Goal: Task Accomplishment & Management: Manage account settings

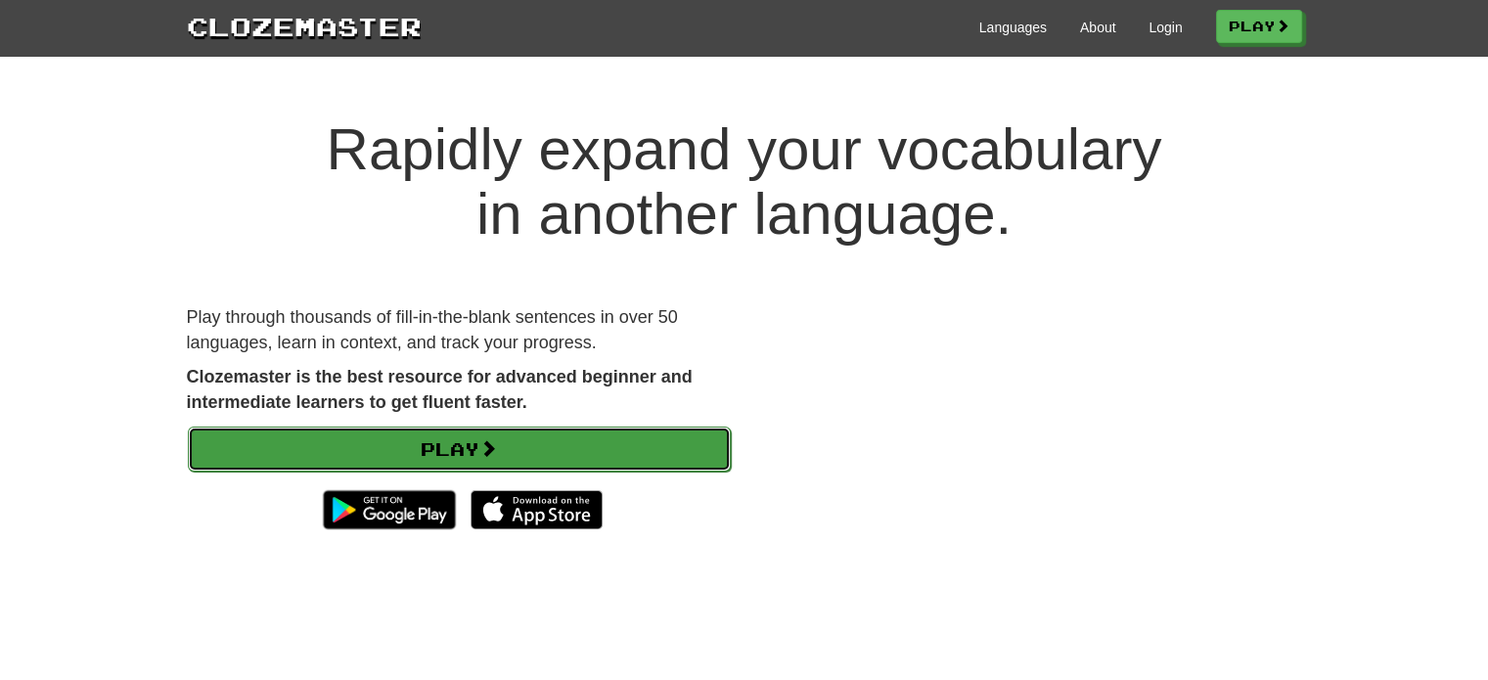
click at [560, 439] on link "Play" at bounding box center [459, 449] width 543 height 45
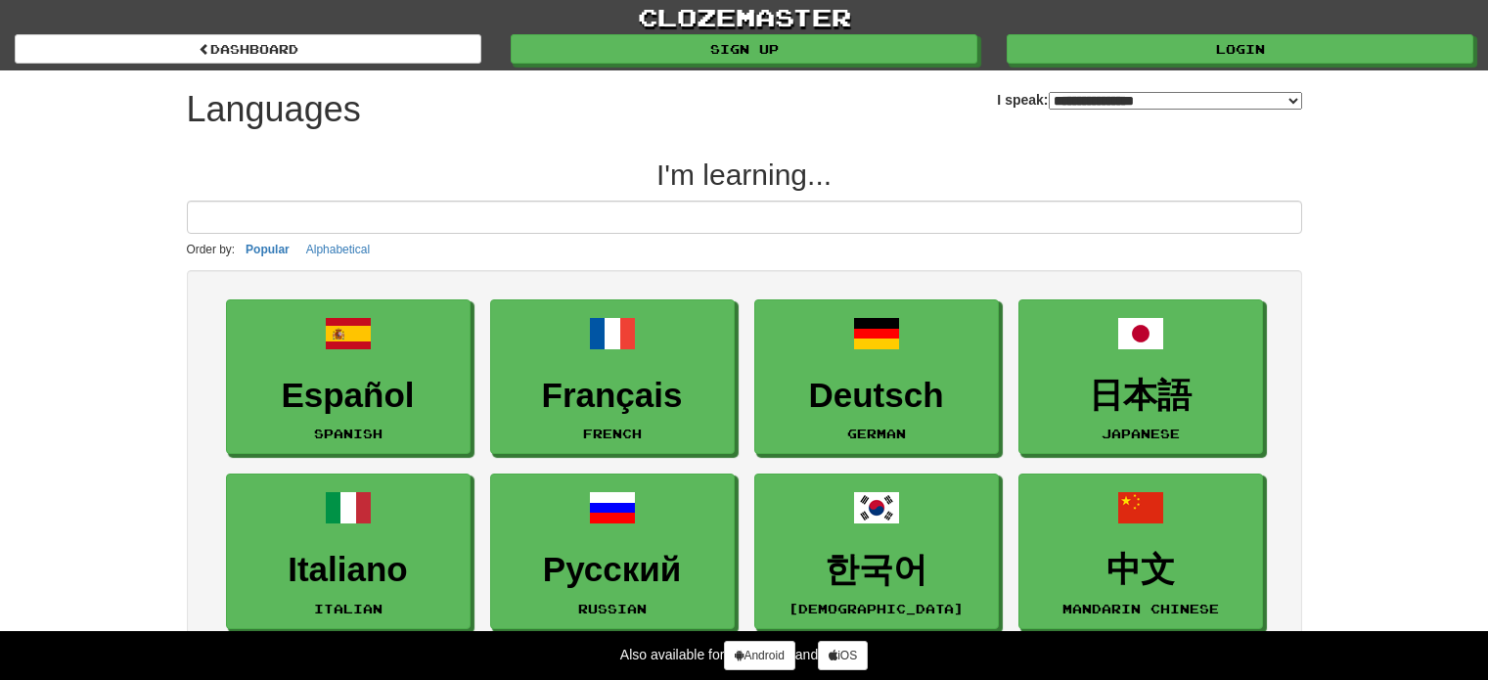
select select "*******"
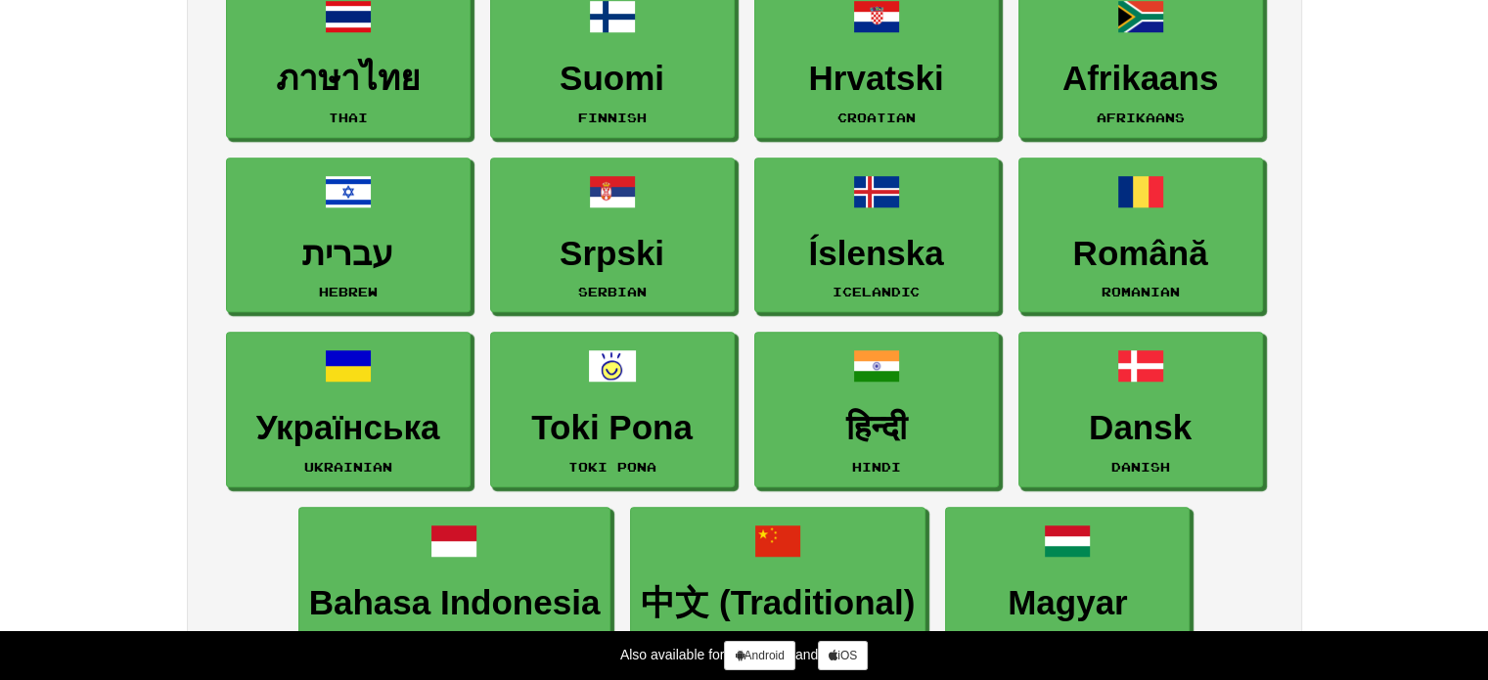
scroll to position [1193, 0]
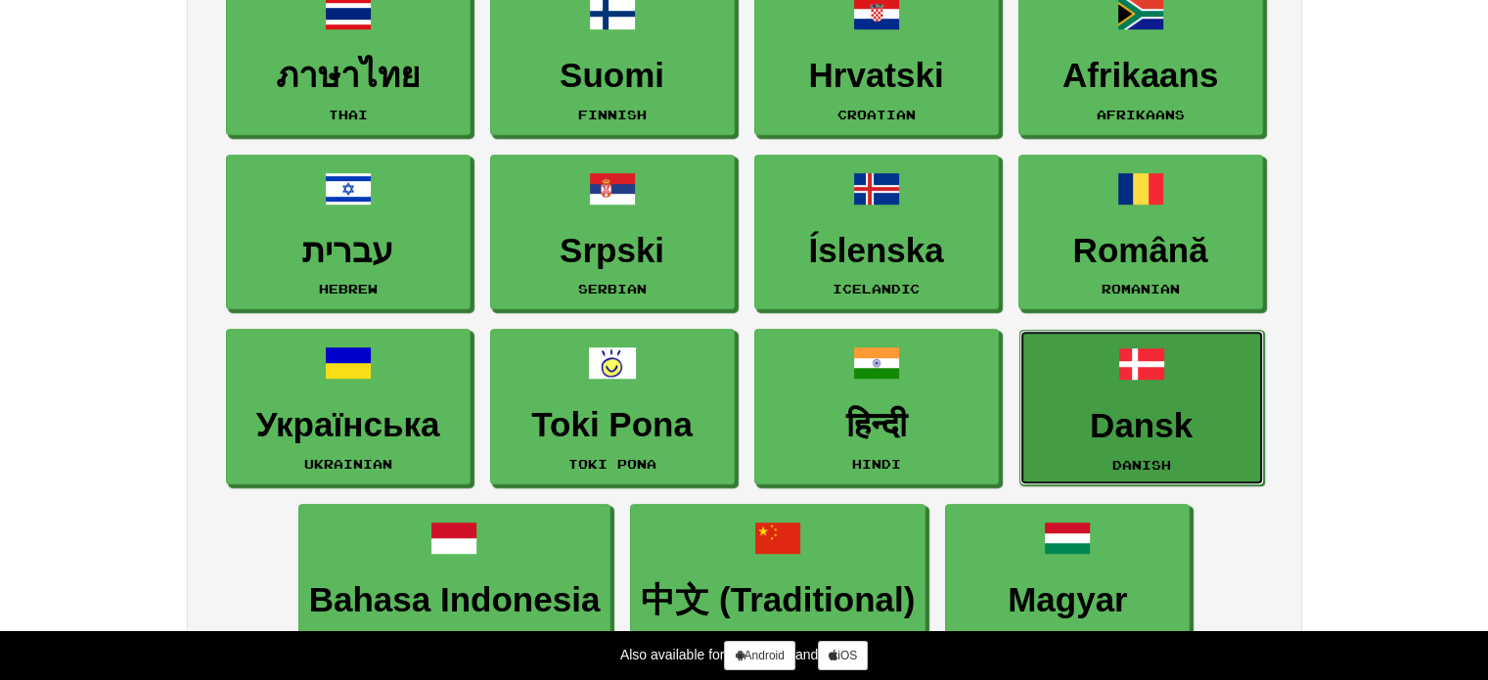
click at [1186, 399] on link "Dansk Danish" at bounding box center [1142, 408] width 245 height 156
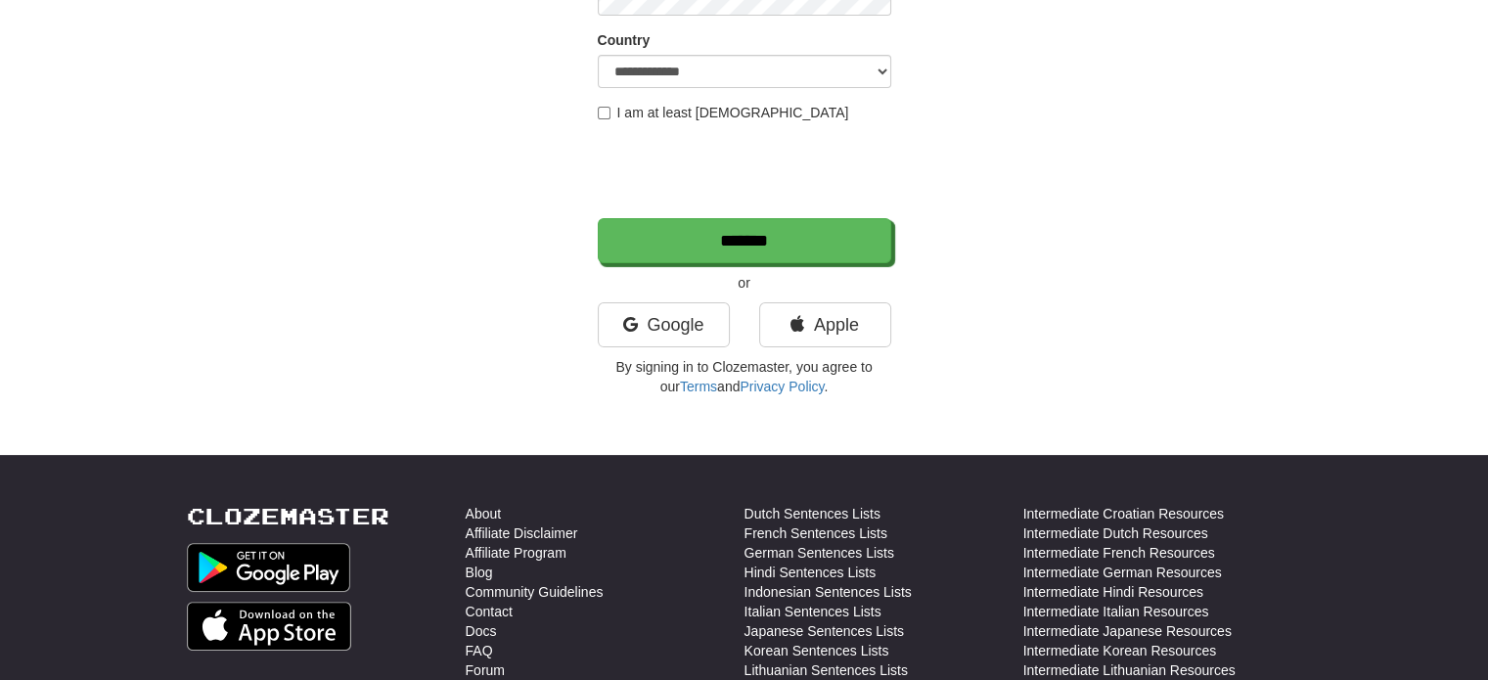
scroll to position [351, 0]
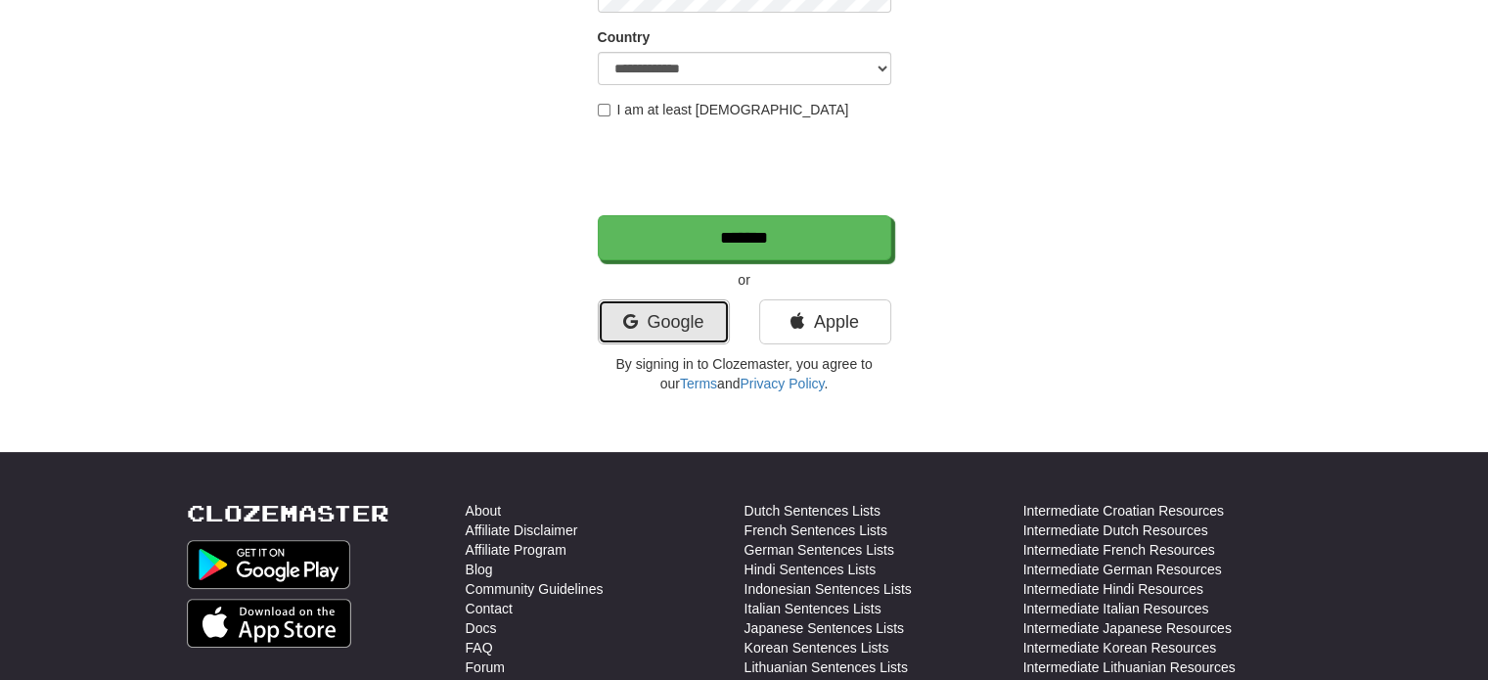
click at [638, 299] on link "Google" at bounding box center [664, 321] width 132 height 45
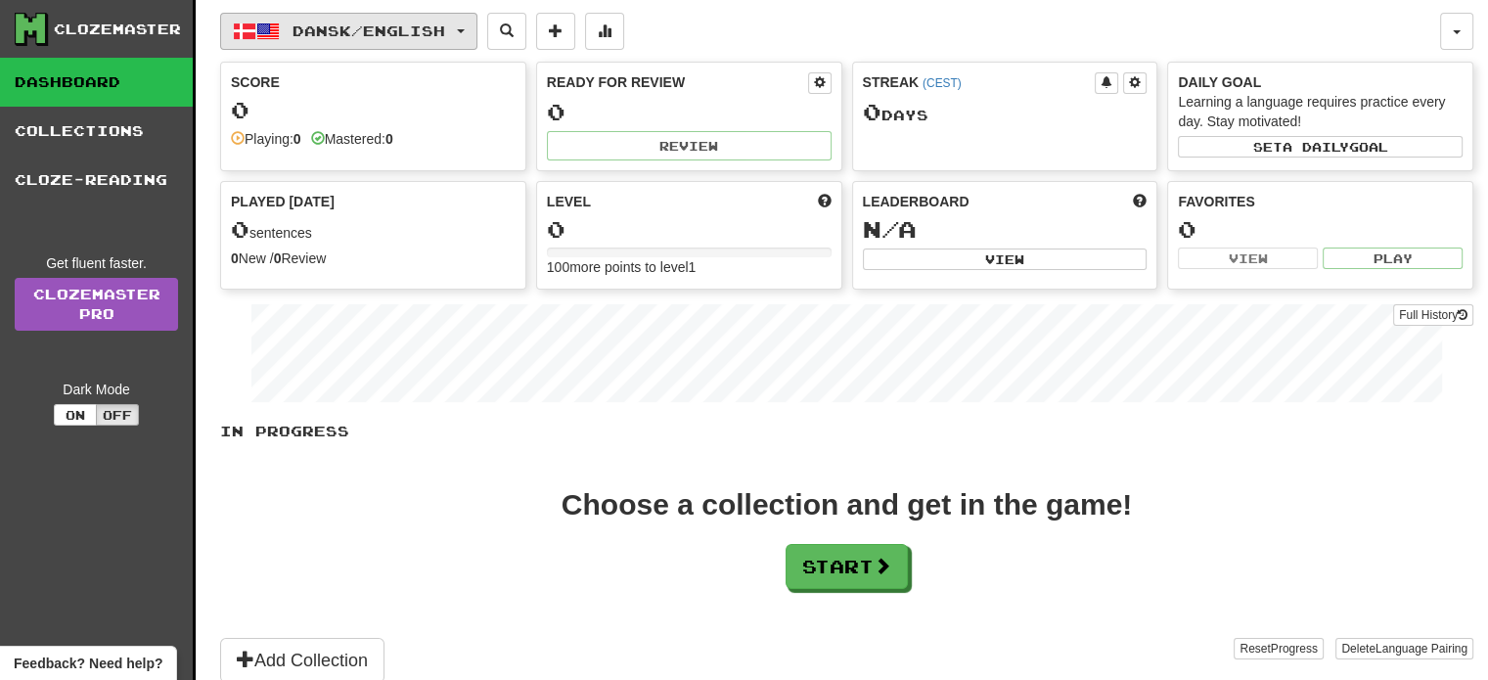
click at [394, 37] on span "Dansk / English" at bounding box center [369, 31] width 153 height 17
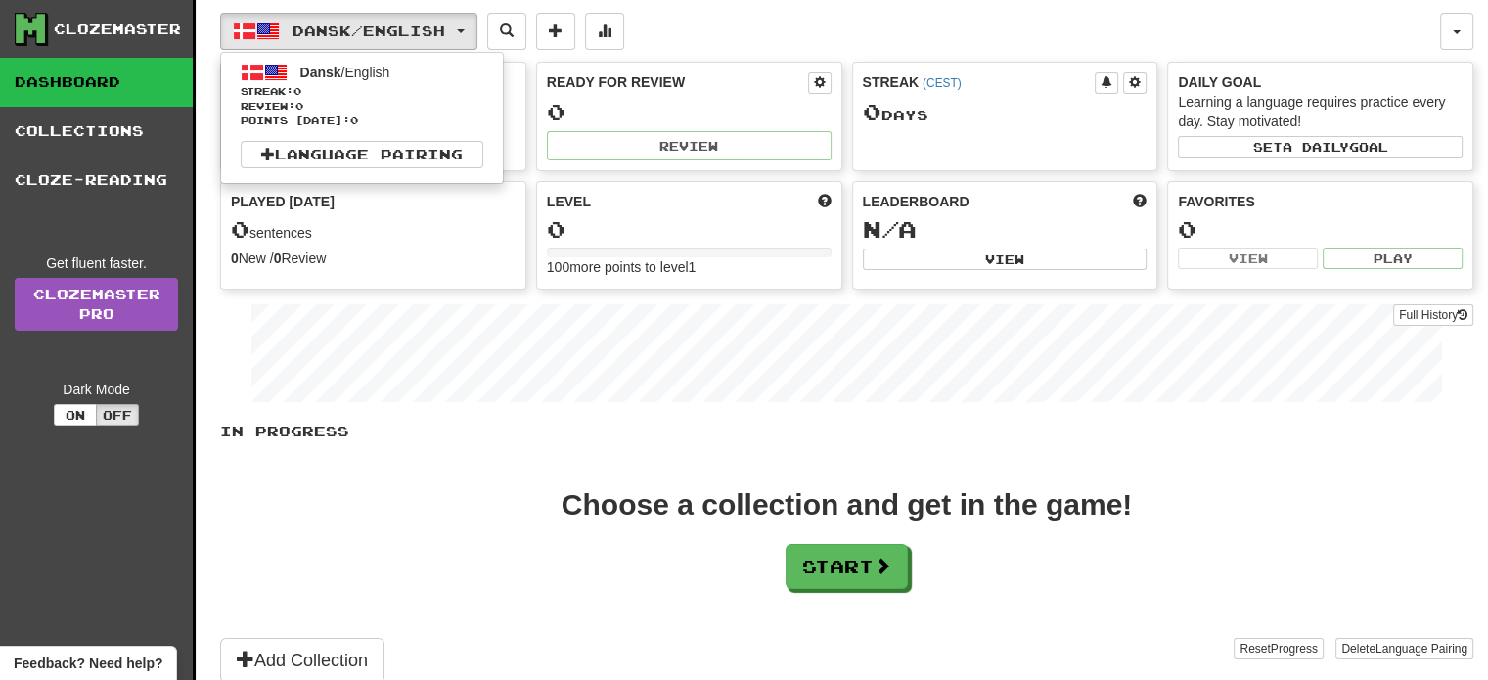
click at [438, 466] on div "In Progress Choose a collection and get in the game! Start Add Collection Reset…" at bounding box center [847, 552] width 1254 height 261
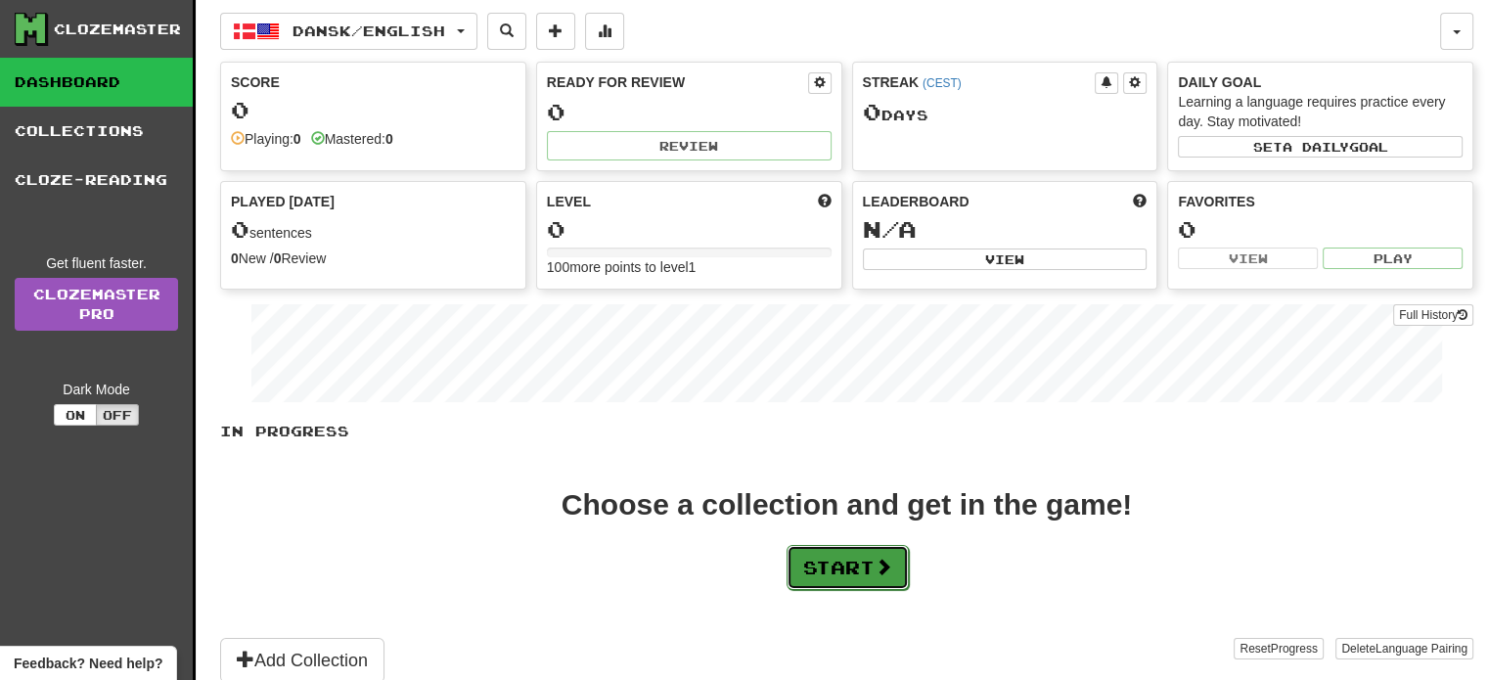
click at [872, 564] on button "Start" at bounding box center [848, 567] width 122 height 45
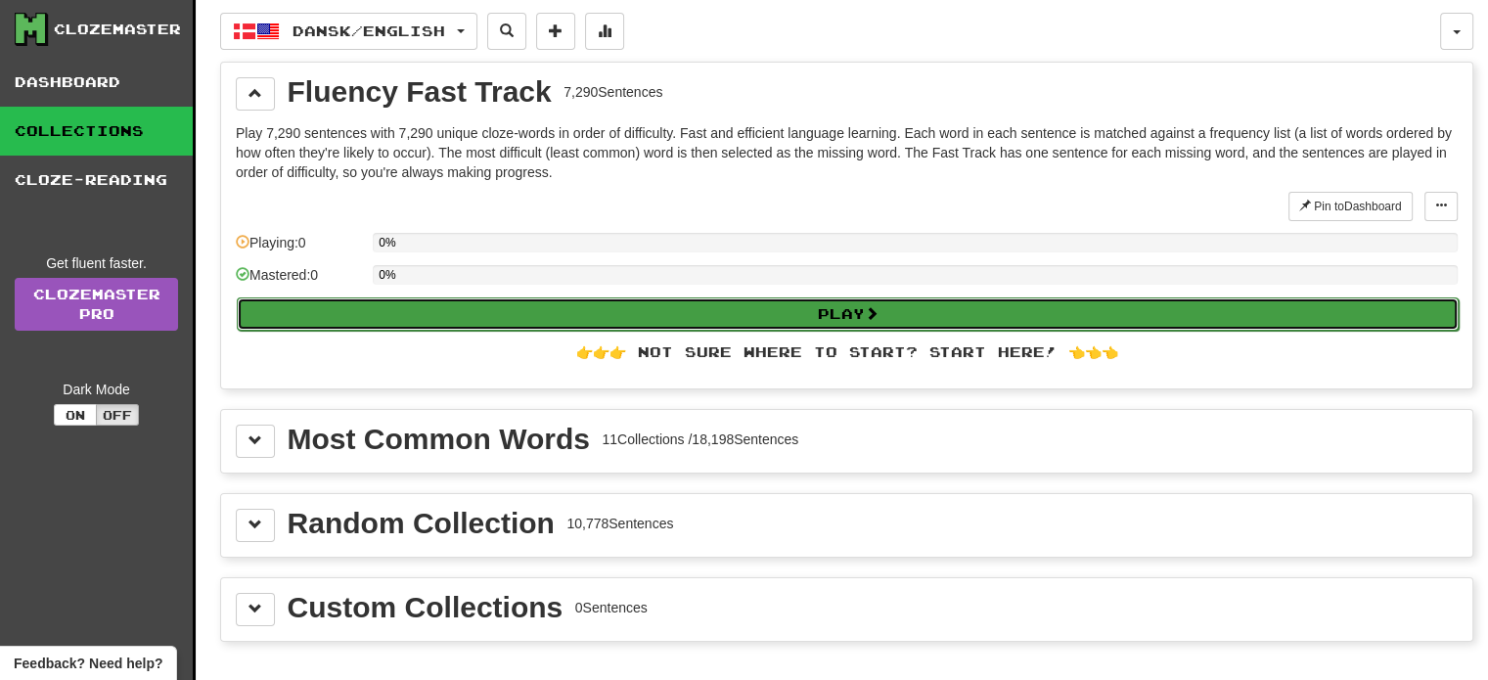
click at [783, 319] on button "Play" at bounding box center [848, 313] width 1222 height 33
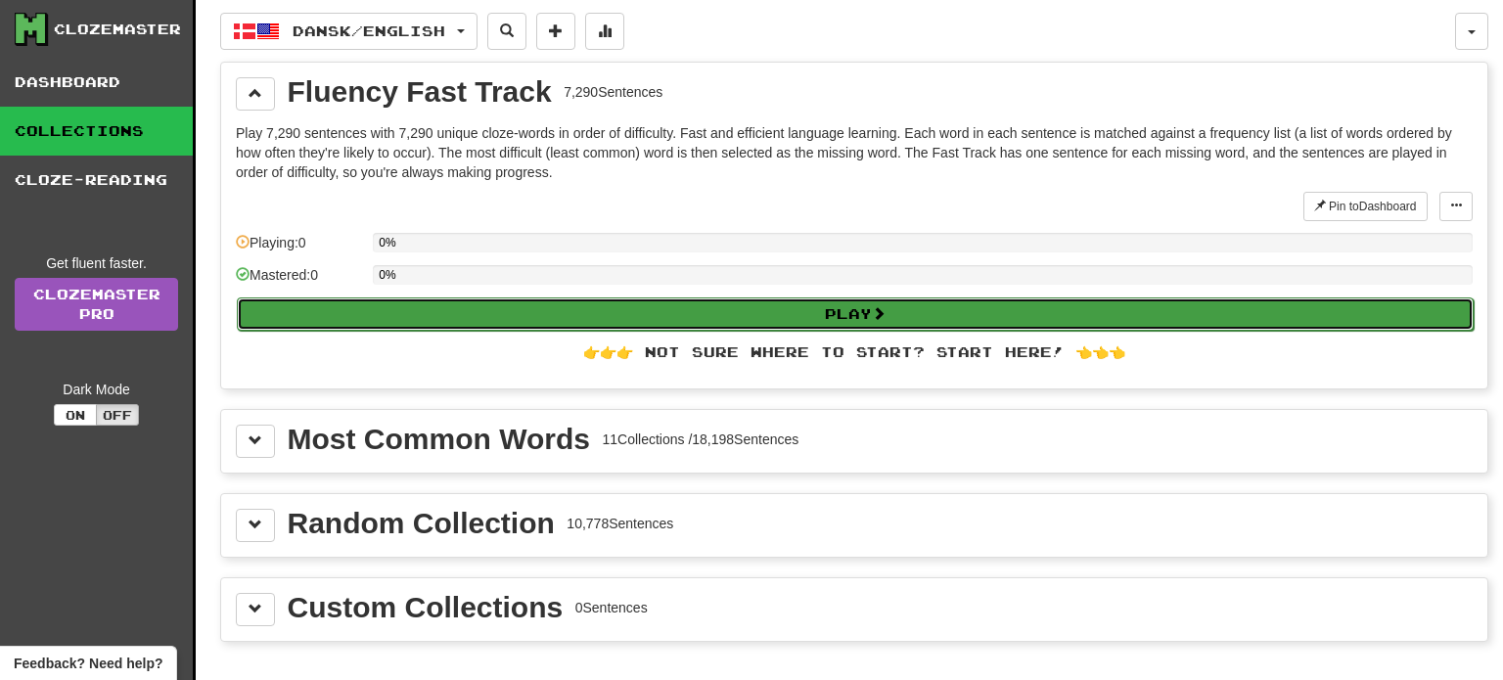
select select "**"
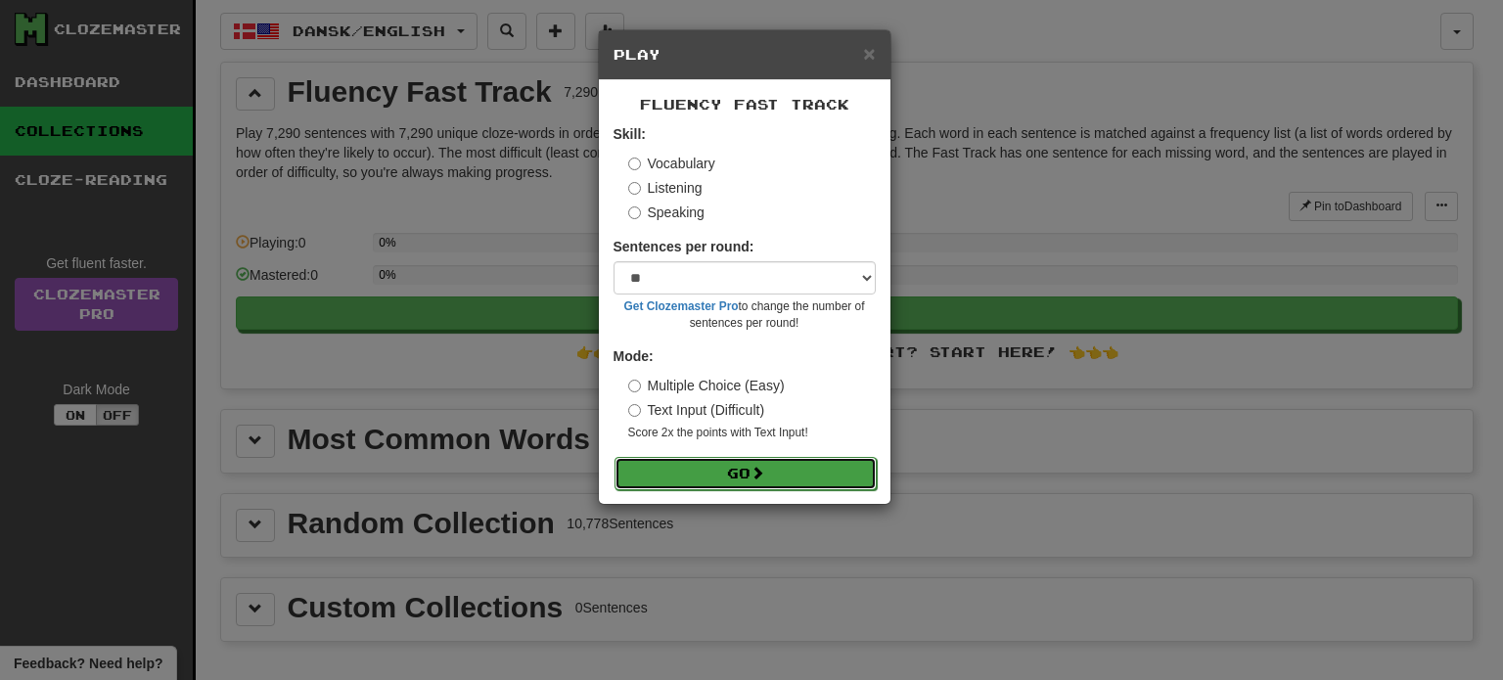
click at [721, 464] on button "Go" at bounding box center [746, 473] width 262 height 33
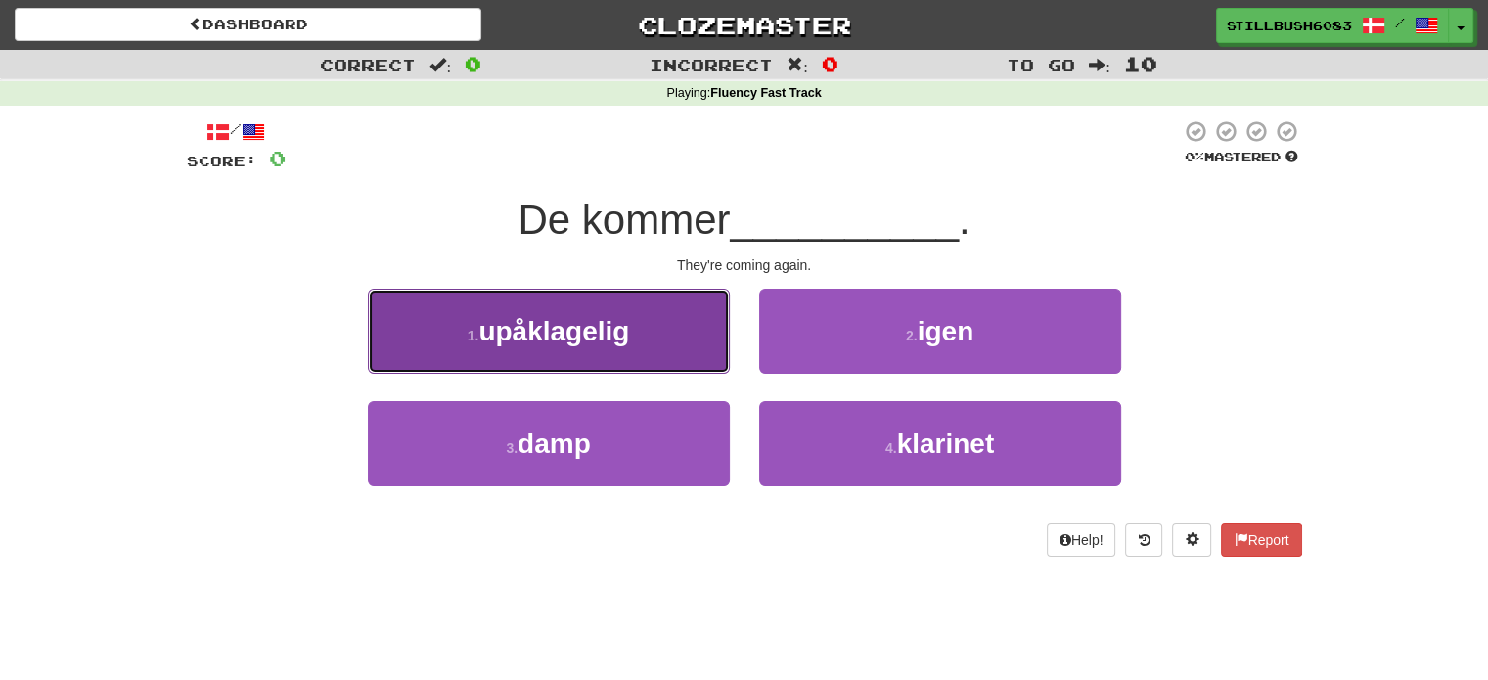
click at [685, 321] on button "1 . upåklagelig" at bounding box center [549, 331] width 362 height 85
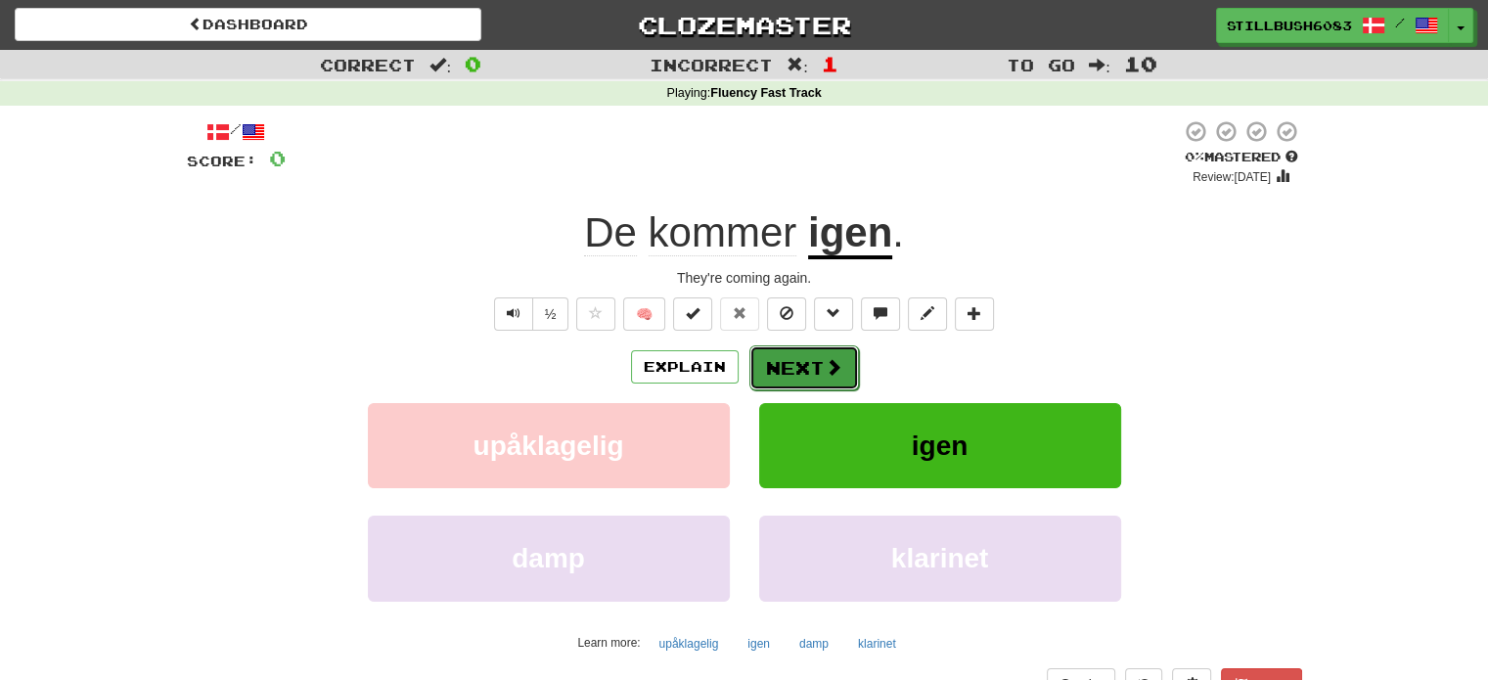
click at [798, 360] on button "Next" at bounding box center [805, 367] width 110 height 45
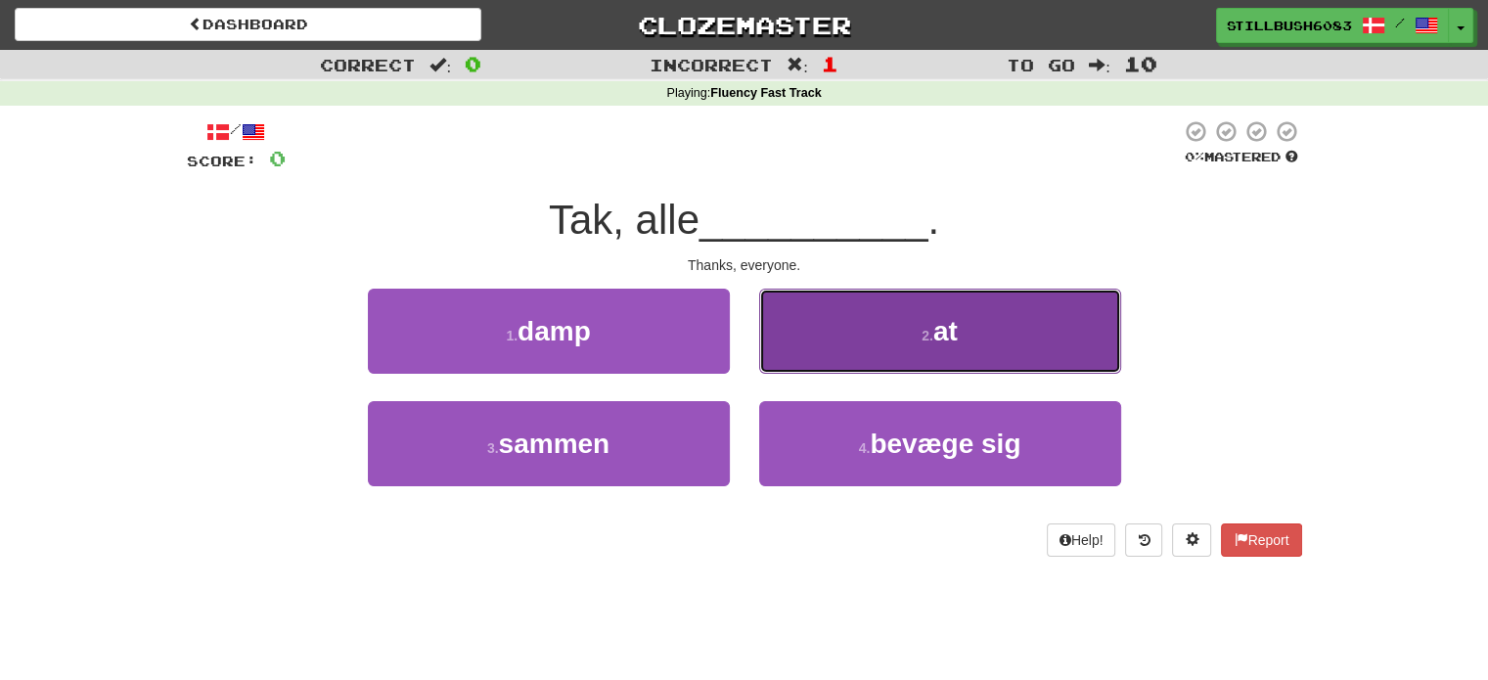
click at [844, 311] on button "2 . at" at bounding box center [940, 331] width 362 height 85
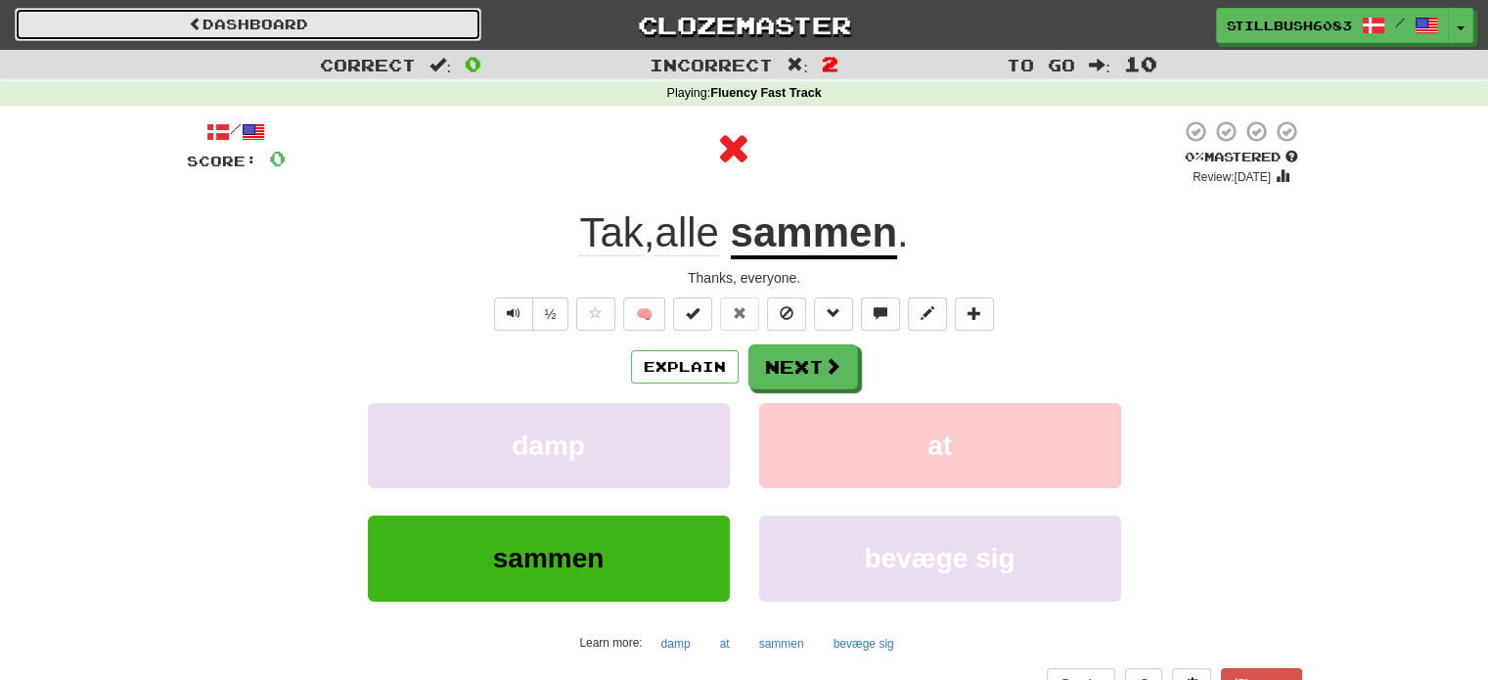
click at [380, 26] on link "Dashboard" at bounding box center [248, 24] width 467 height 33
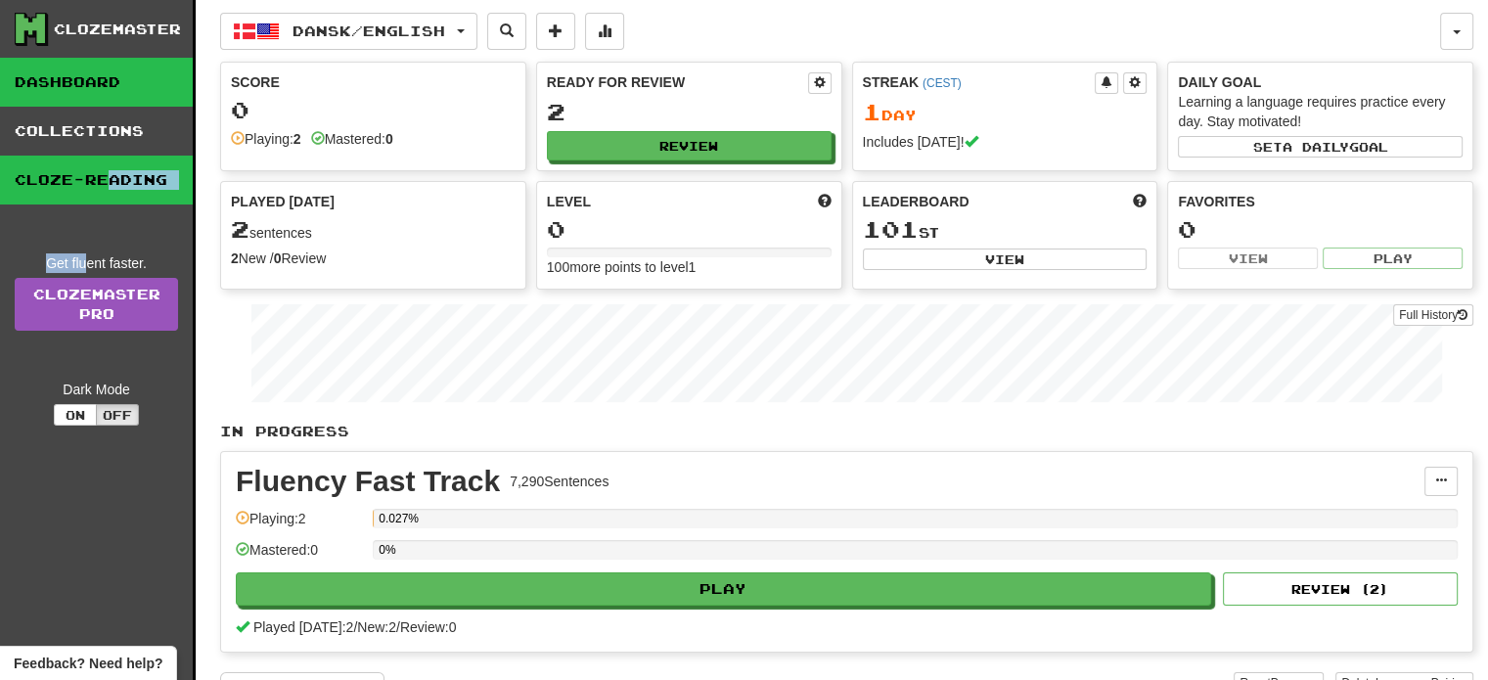
drag, startPoint x: 84, startPoint y: 205, endPoint x: 106, endPoint y: 185, distance: 29.8
click at [106, 185] on div "Clozemaster Dashboard Collections Cloze-Reading Get fluent faster. Clozemaster …" at bounding box center [98, 383] width 196 height 766
click at [106, 185] on link "Cloze-Reading" at bounding box center [96, 180] width 193 height 49
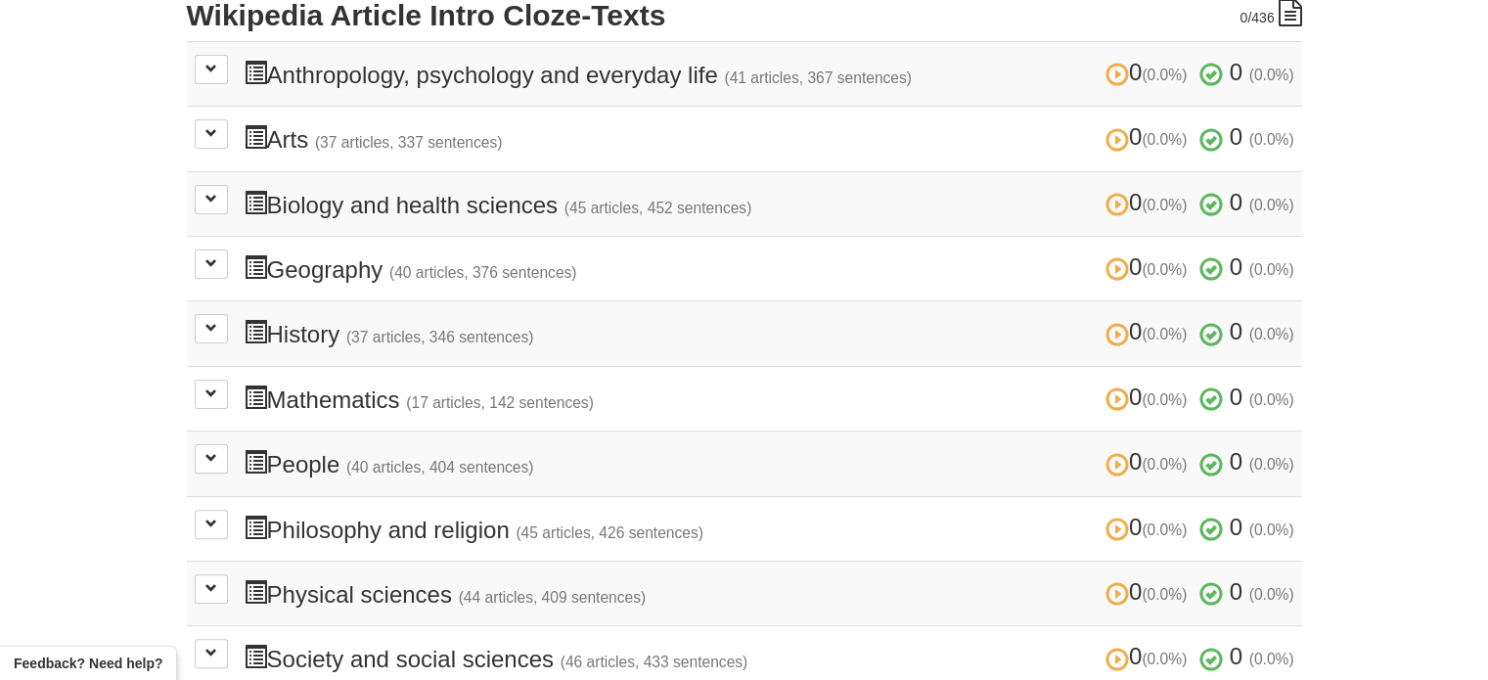
scroll to position [474, 0]
click at [212, 518] on span at bounding box center [211, 524] width 12 height 12
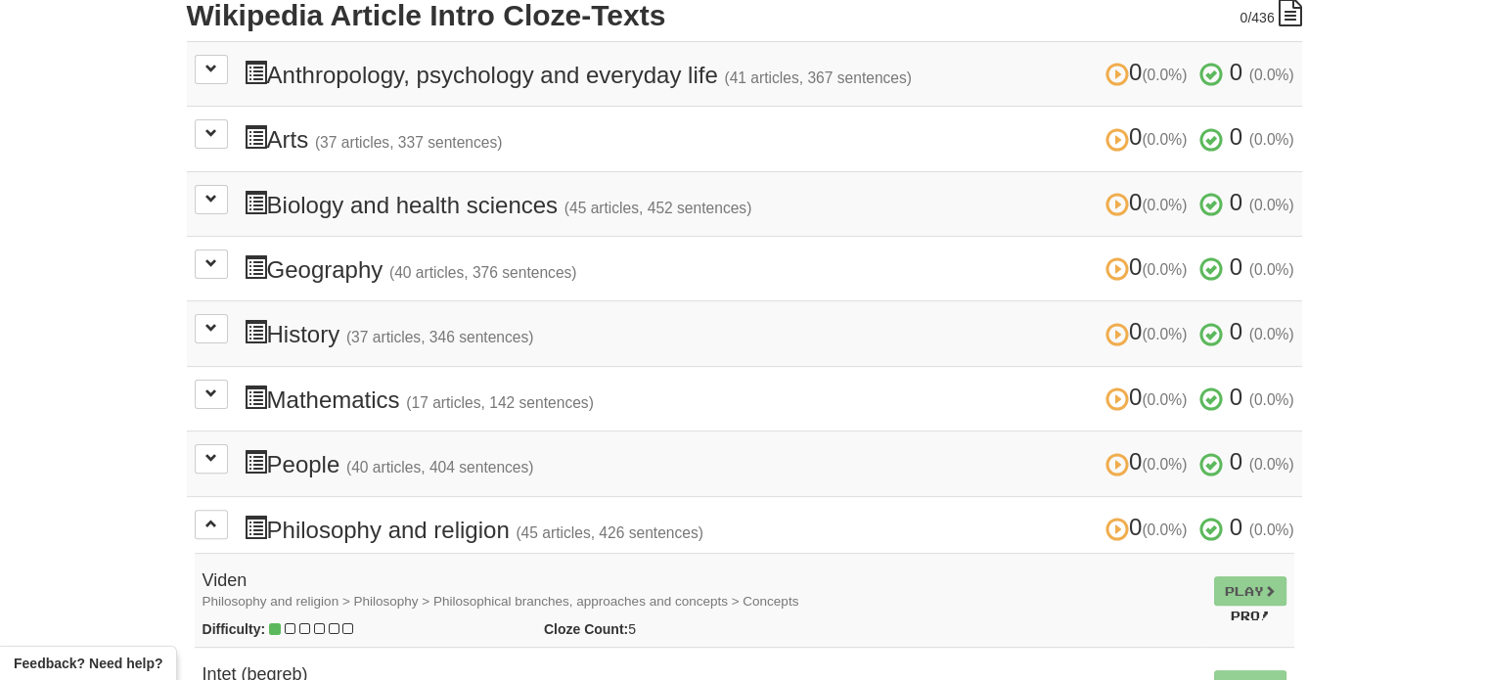
click at [1233, 582] on td "Play Pro!" at bounding box center [1251, 600] width 88 height 95
click at [1244, 585] on td "Play Pro!" at bounding box center [1251, 600] width 88 height 95
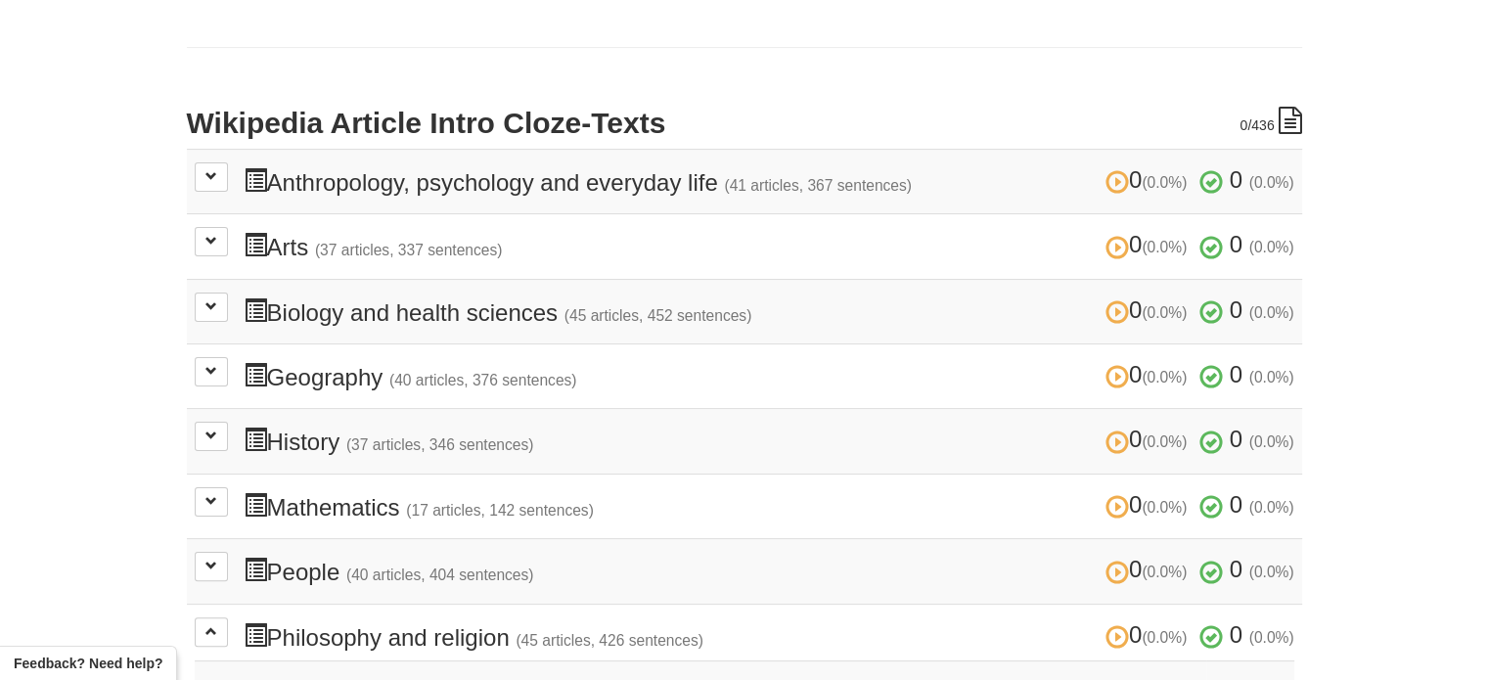
scroll to position [364, 0]
click at [578, 171] on h3 "0 (0.0%) 0 (0.0%) Anthropology, psychology and everyday life (41 articles, 367 …" at bounding box center [769, 183] width 1051 height 28
click at [213, 172] on span at bounding box center [211, 178] width 12 height 12
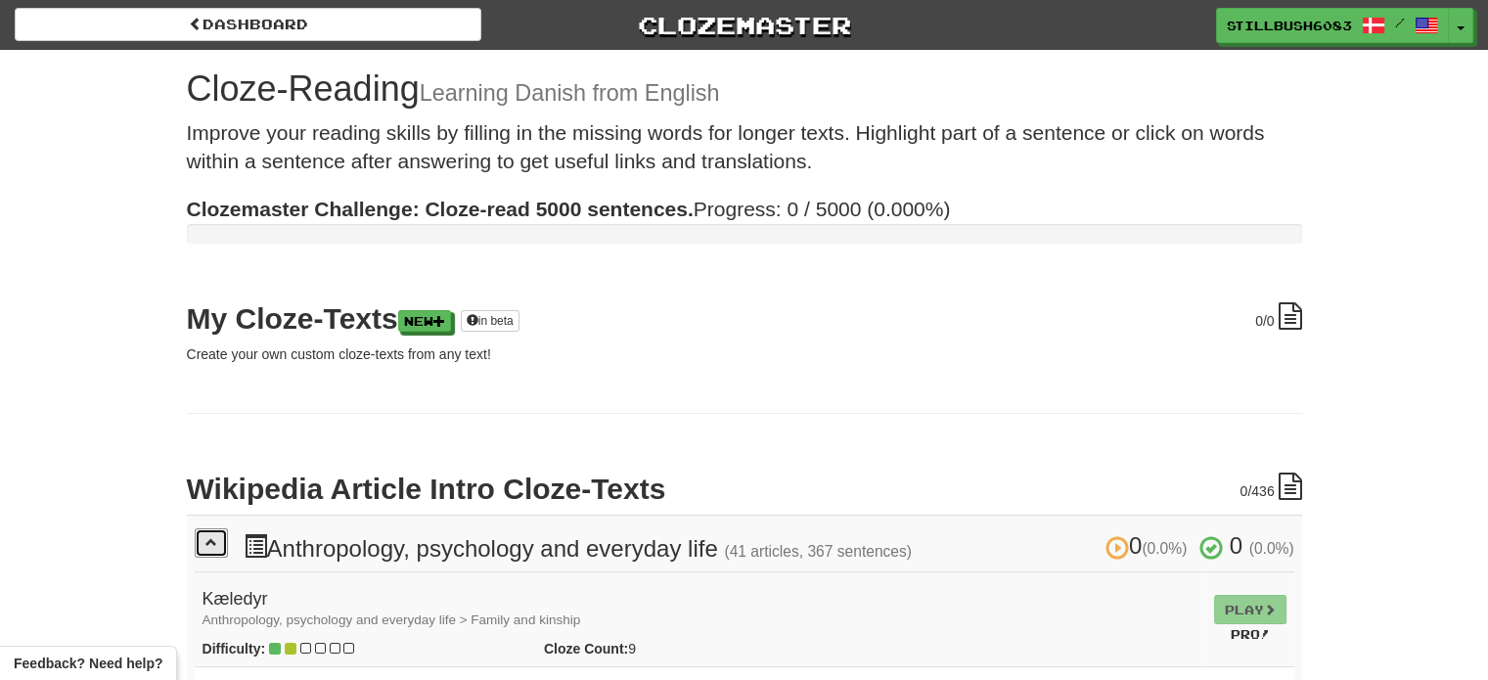
scroll to position [4, 0]
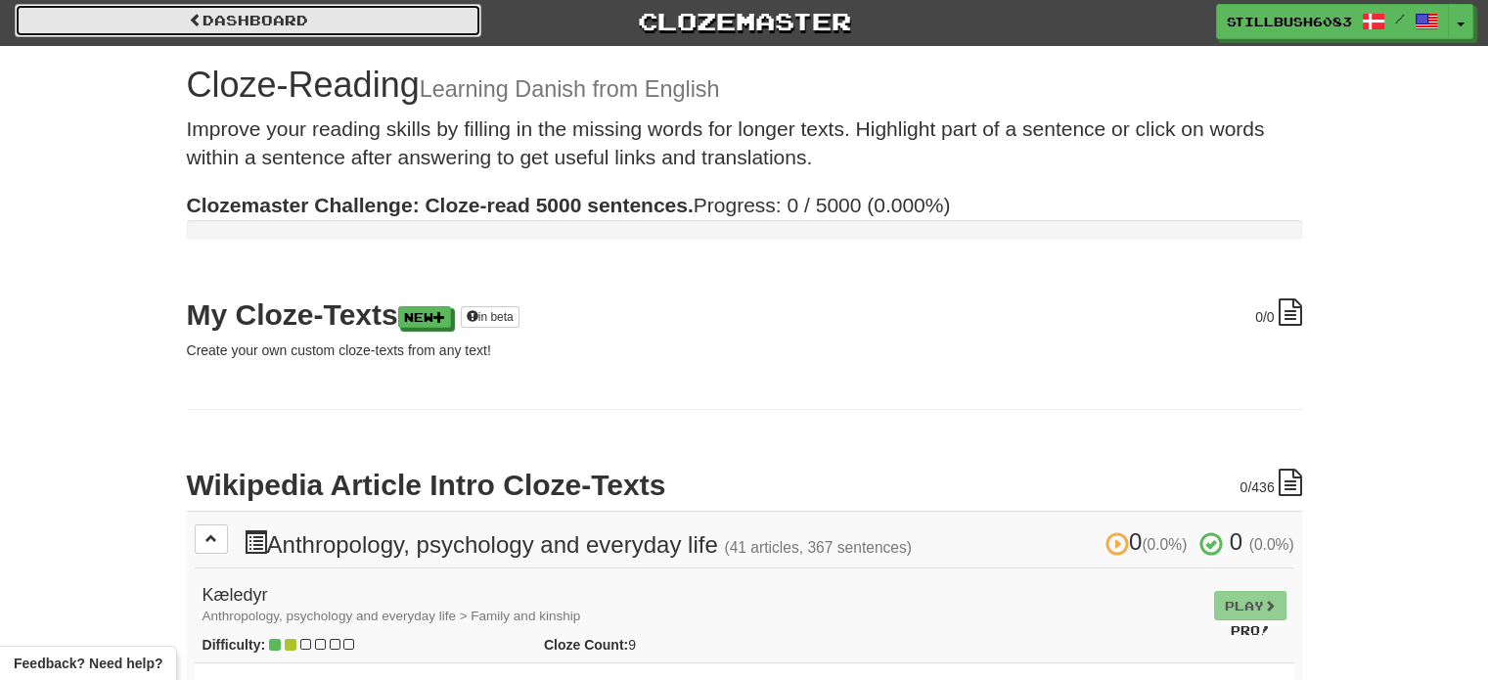
click at [267, 17] on link "Dashboard" at bounding box center [248, 20] width 467 height 33
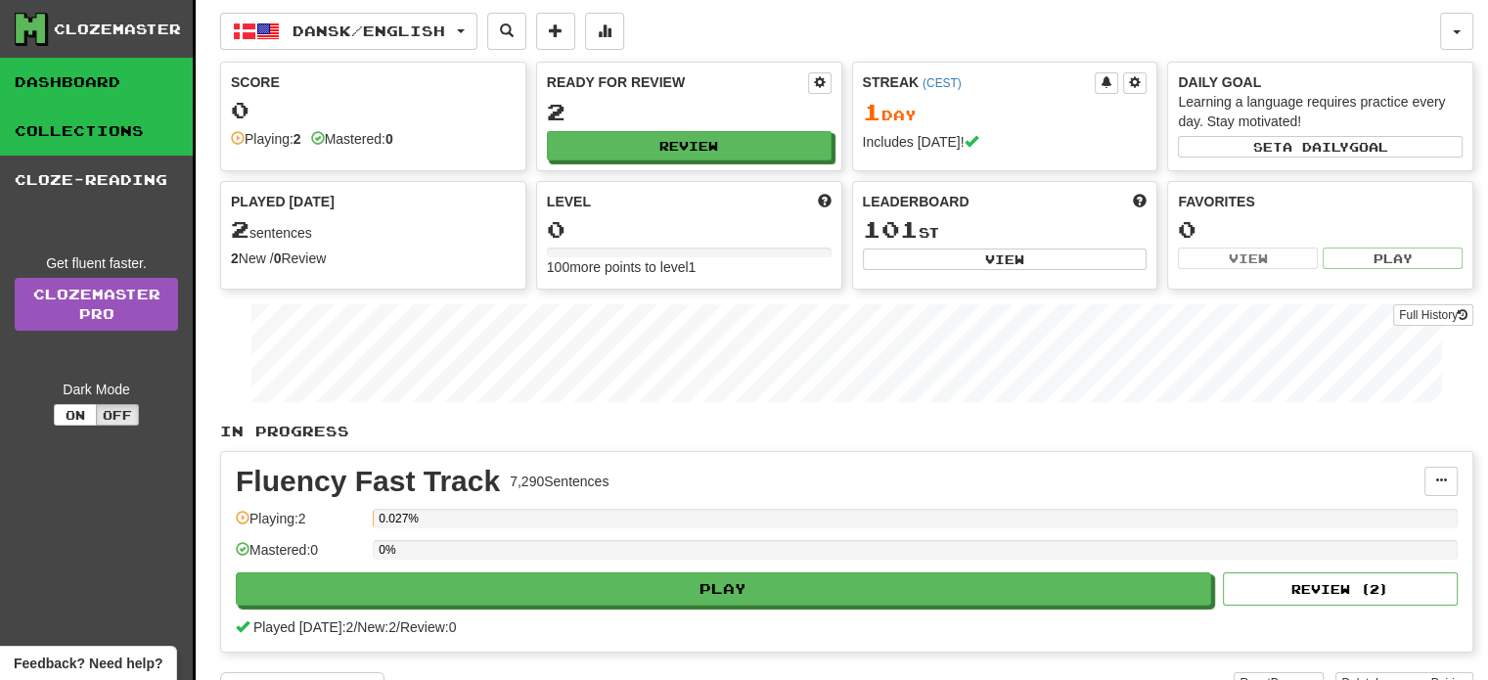
click at [102, 129] on link "Collections" at bounding box center [96, 131] width 193 height 49
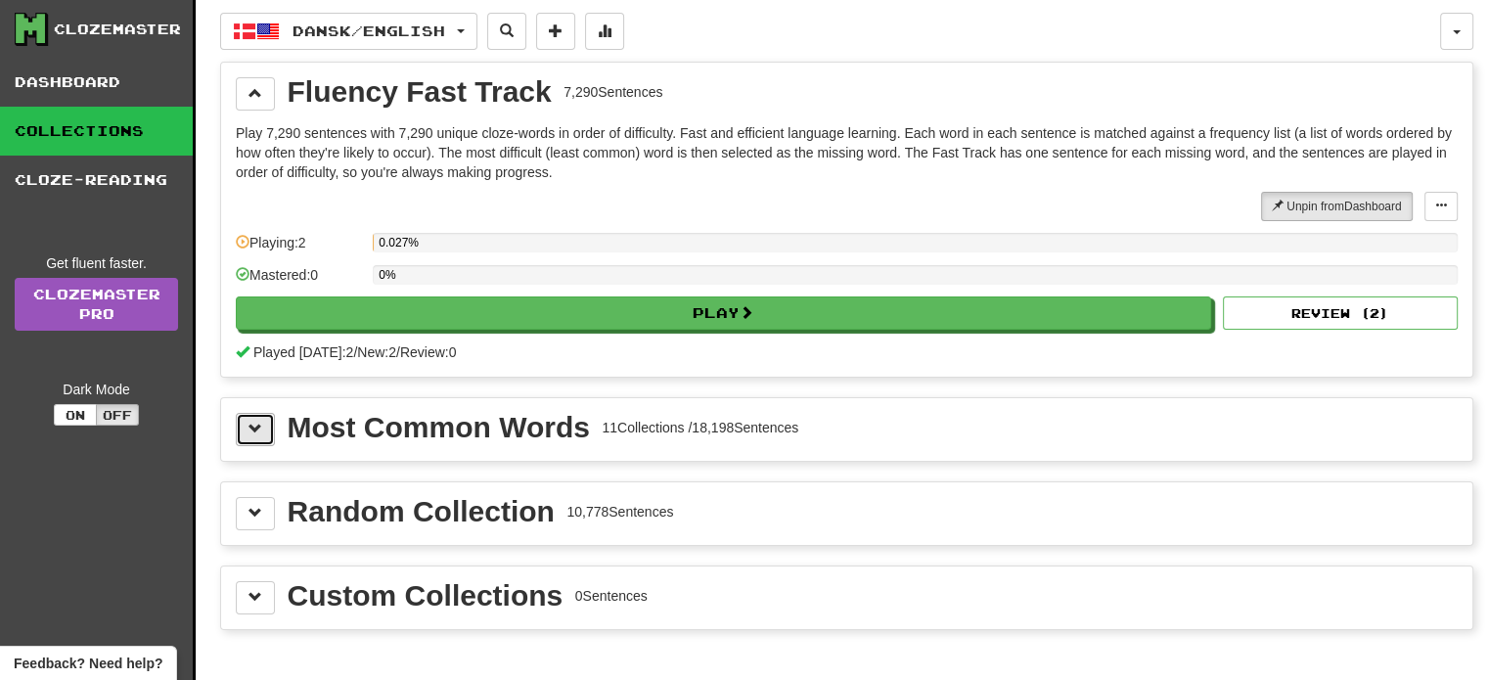
click at [247, 423] on button at bounding box center [255, 429] width 39 height 33
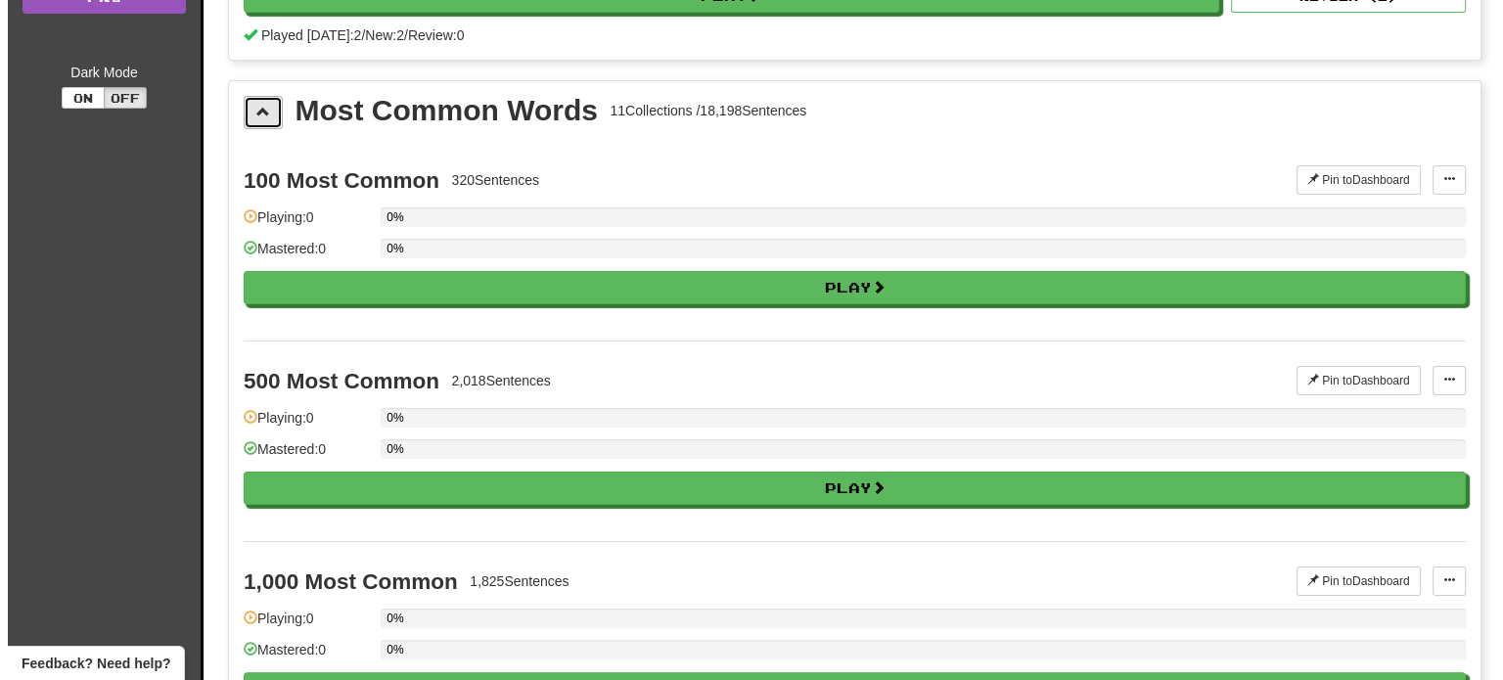
scroll to position [315, 0]
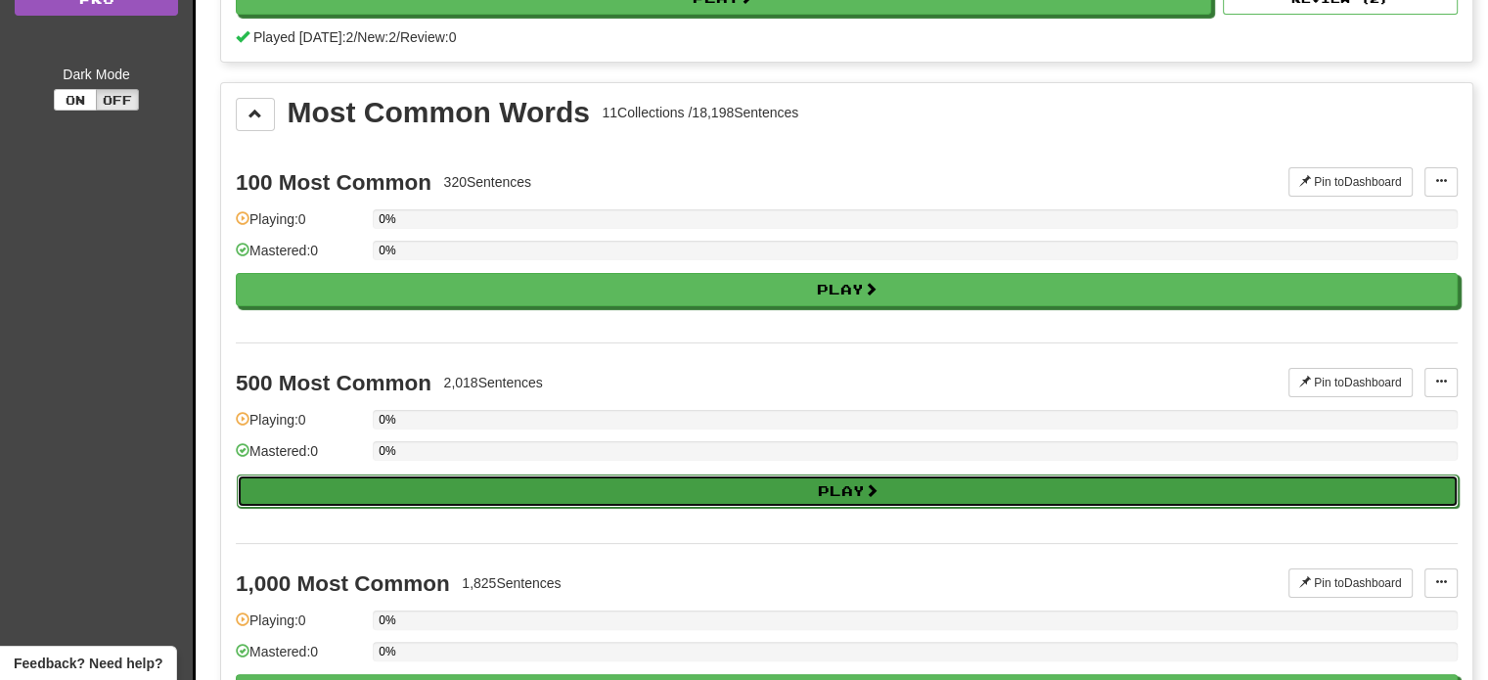
click at [331, 485] on button "Play" at bounding box center [848, 491] width 1222 height 33
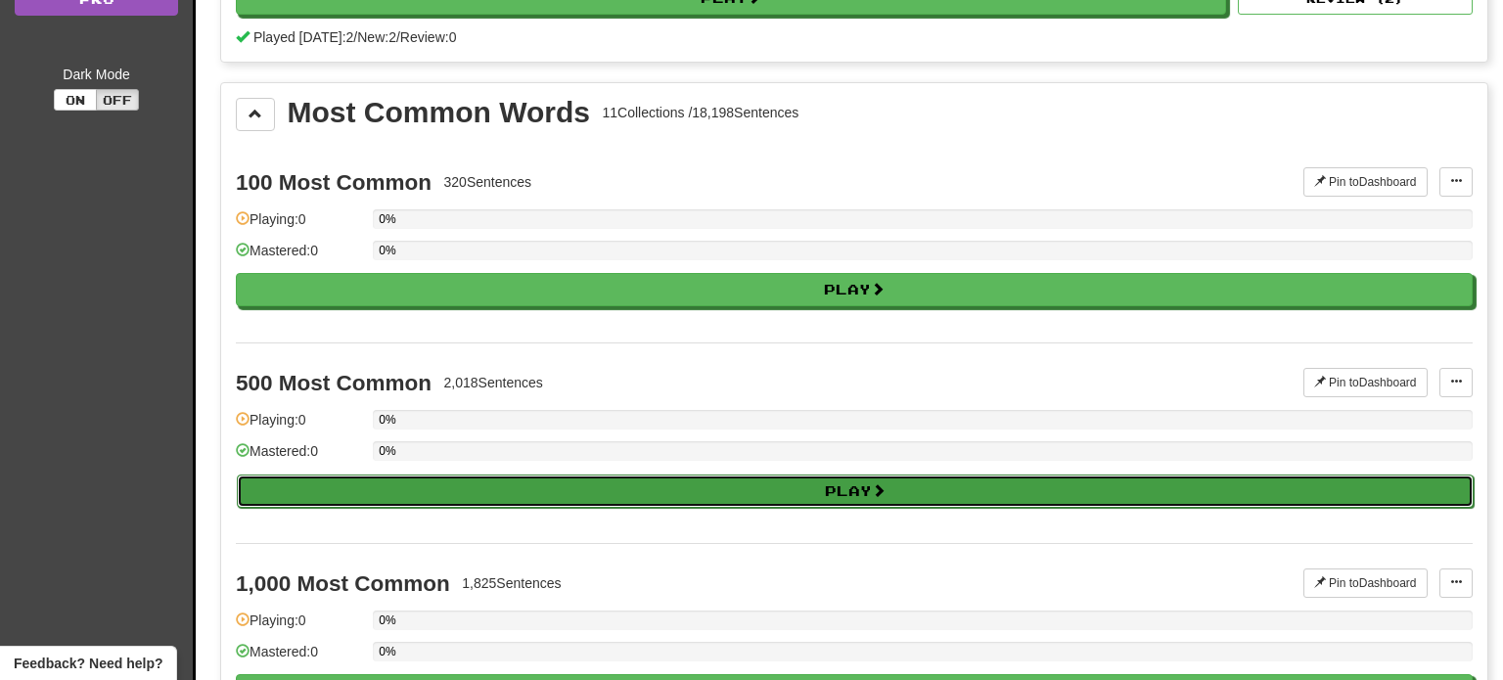
select select "**"
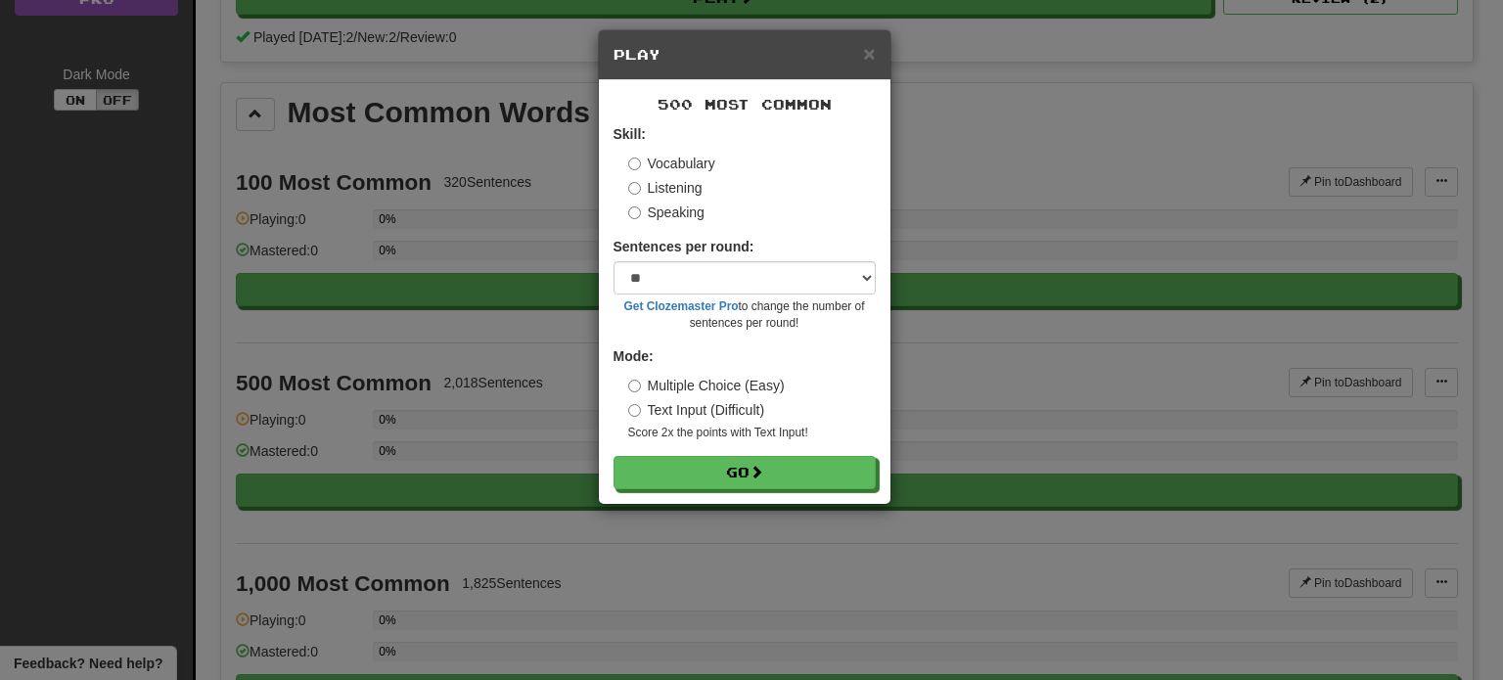
click at [691, 410] on label "Text Input (Difficult)" at bounding box center [696, 410] width 137 height 20
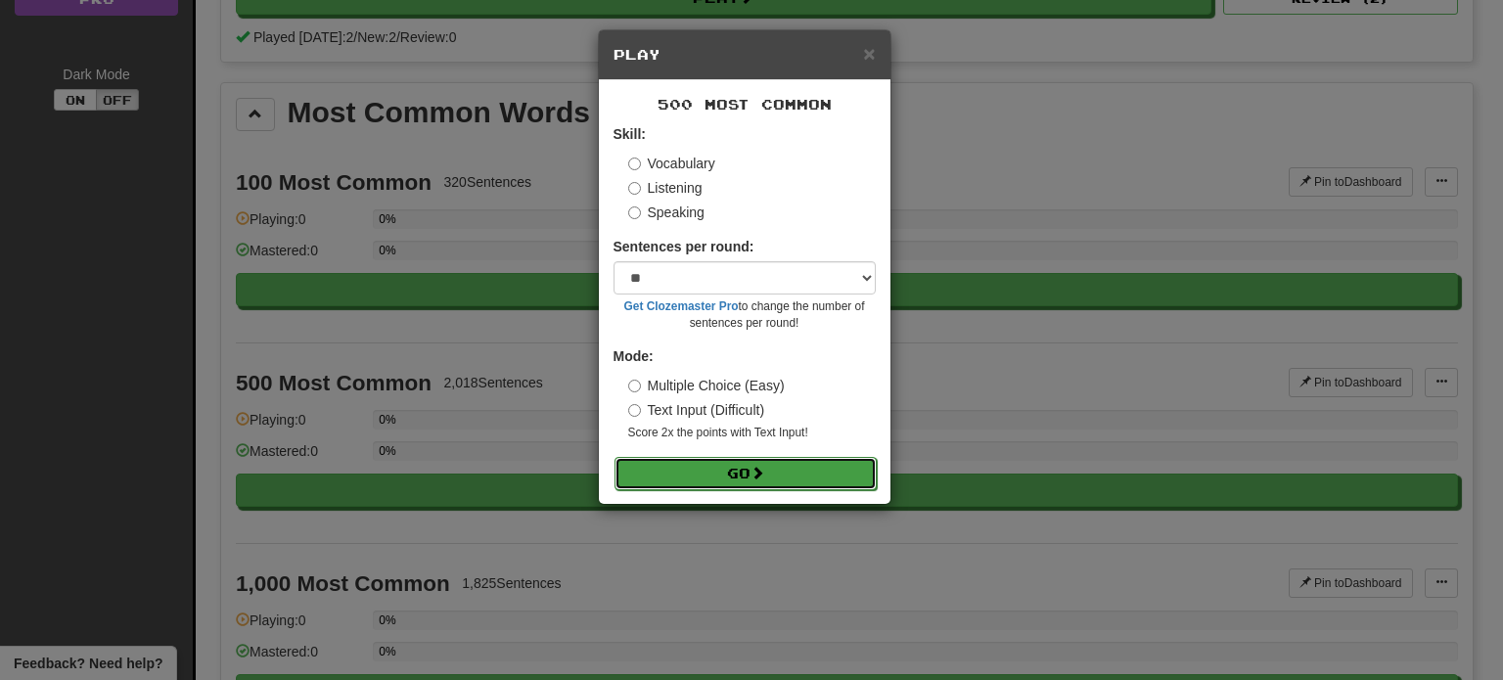
click at [699, 476] on button "Go" at bounding box center [746, 473] width 262 height 33
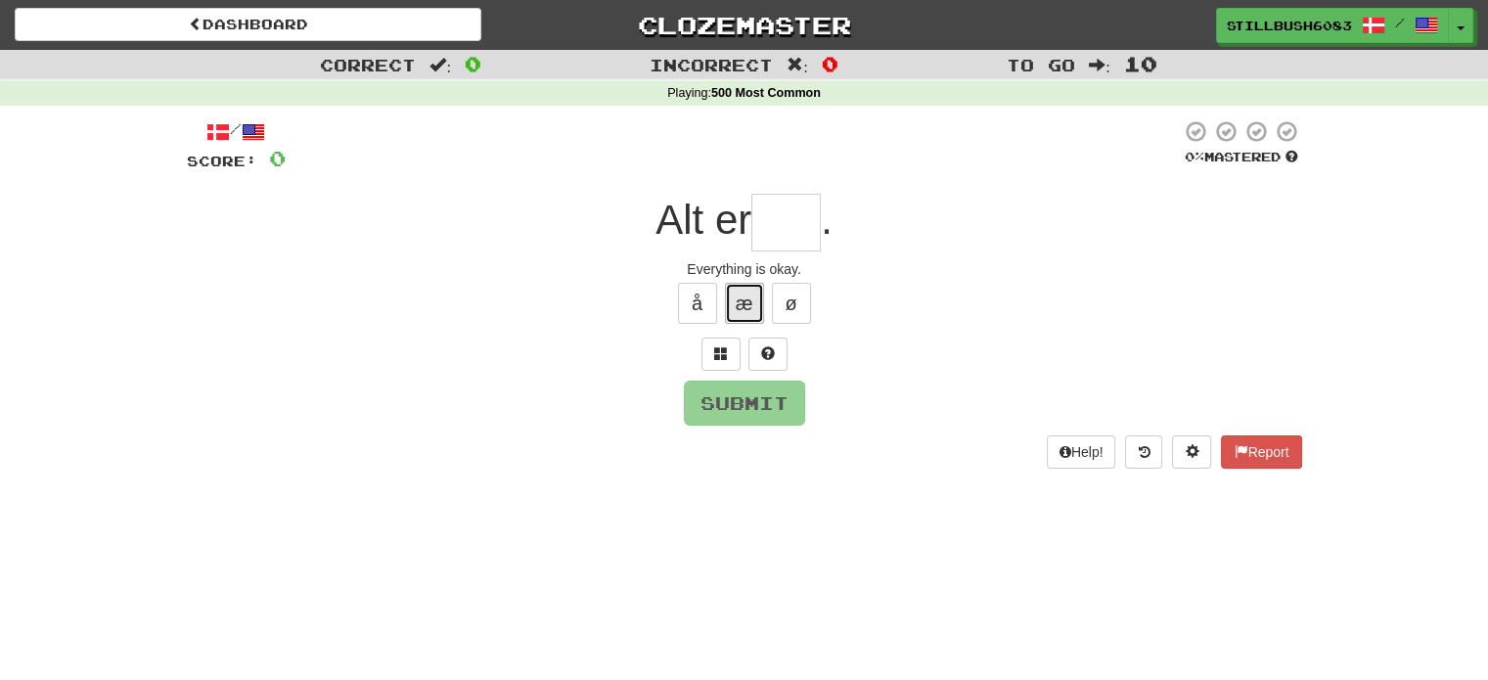
click at [746, 308] on button "æ" at bounding box center [744, 303] width 39 height 41
type input "*"
click at [740, 414] on button "Submit" at bounding box center [745, 404] width 121 height 45
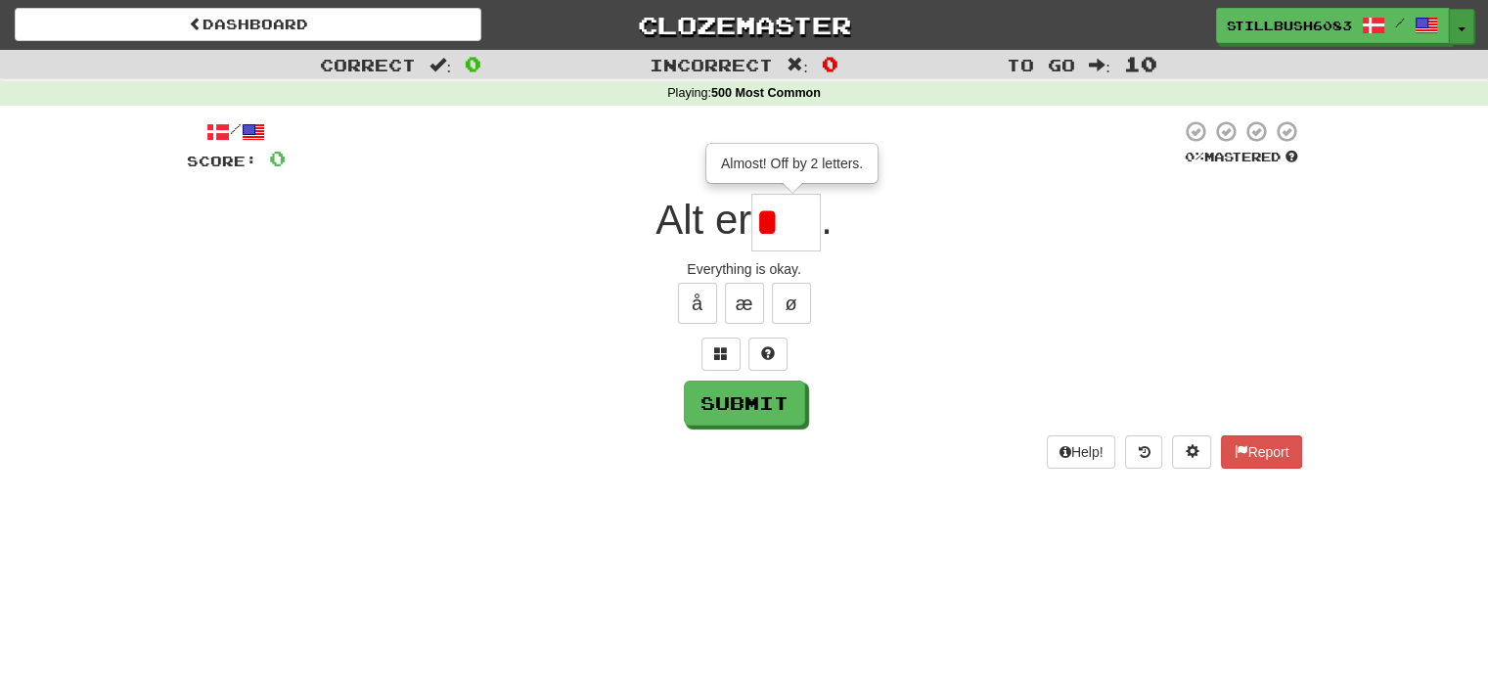
click at [1462, 14] on button "Toggle Dropdown" at bounding box center [1461, 26] width 25 height 35
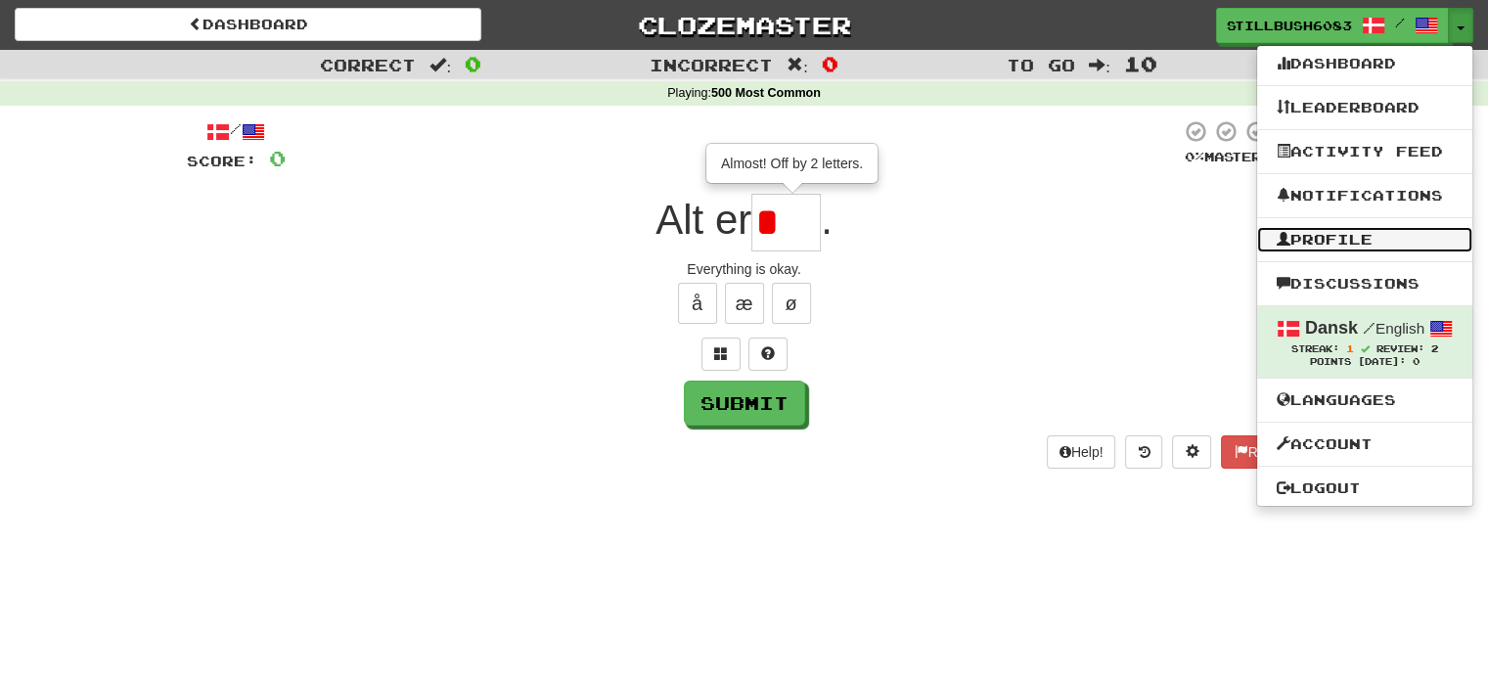
click at [1390, 240] on link "Profile" at bounding box center [1364, 239] width 215 height 25
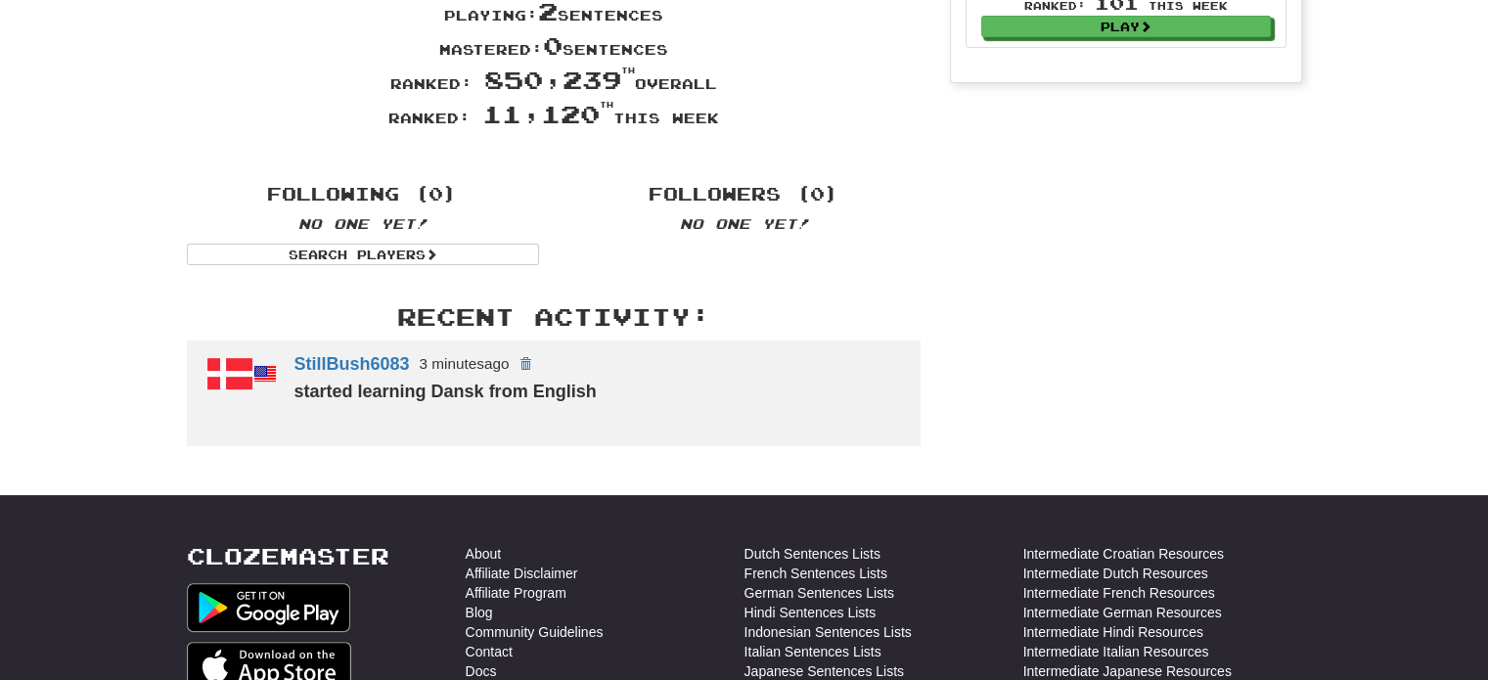
scroll to position [344, 0]
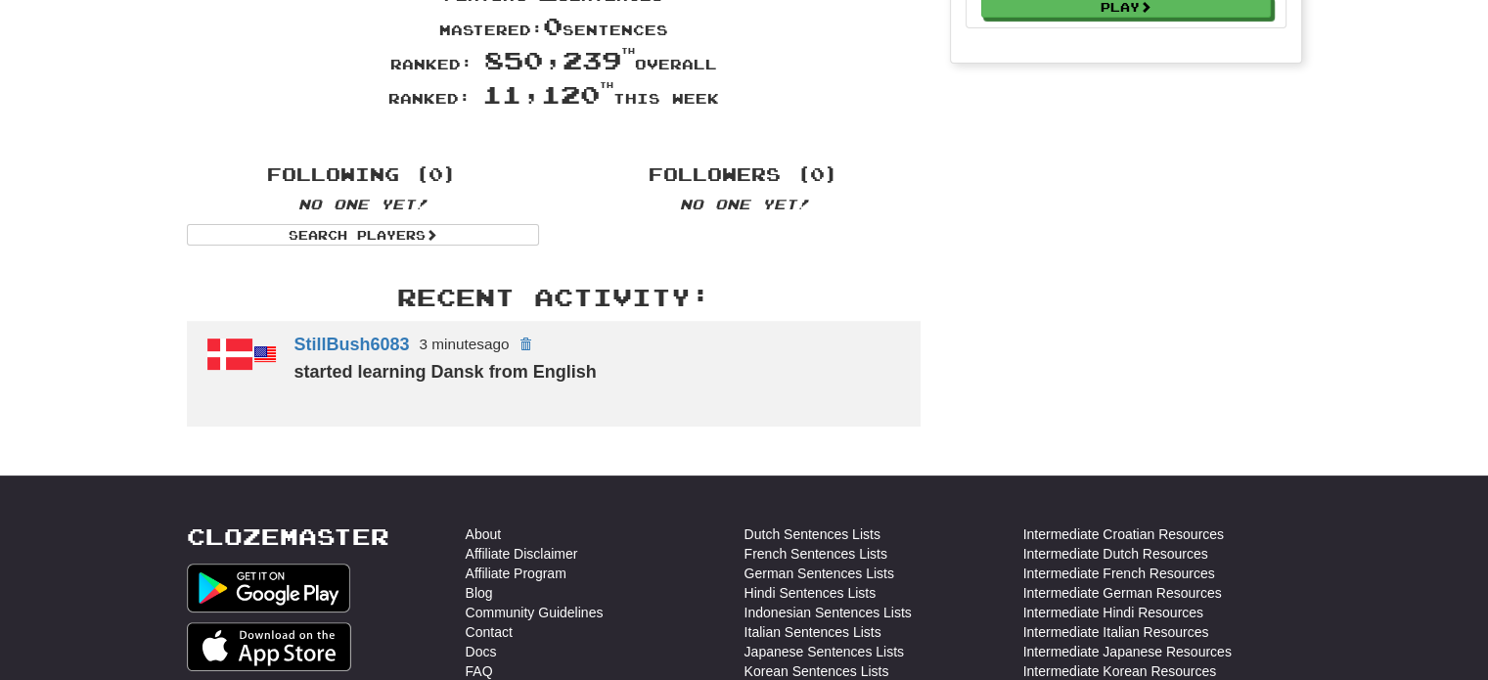
click at [863, 392] on div "StillBush6083 3 minutes ago started learning Dansk from English" at bounding box center [598, 374] width 646 height 107
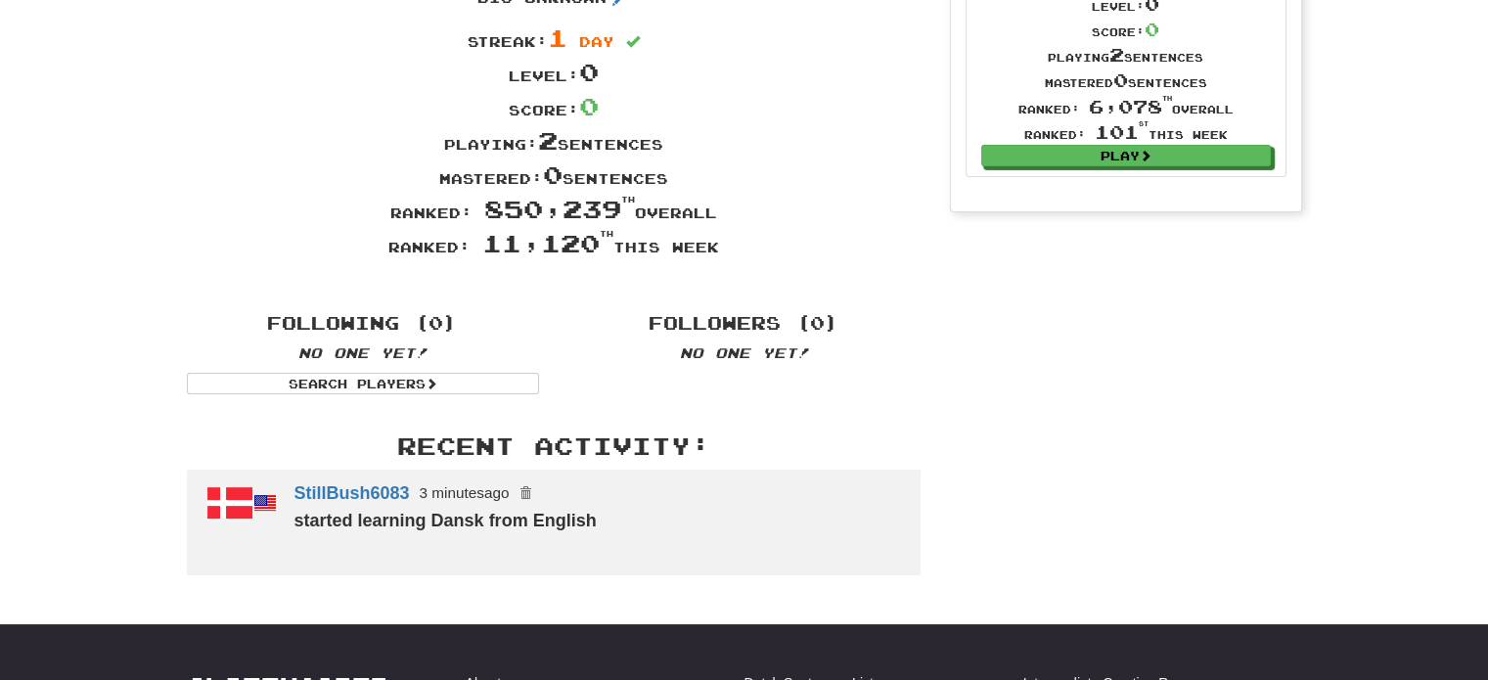
scroll to position [0, 0]
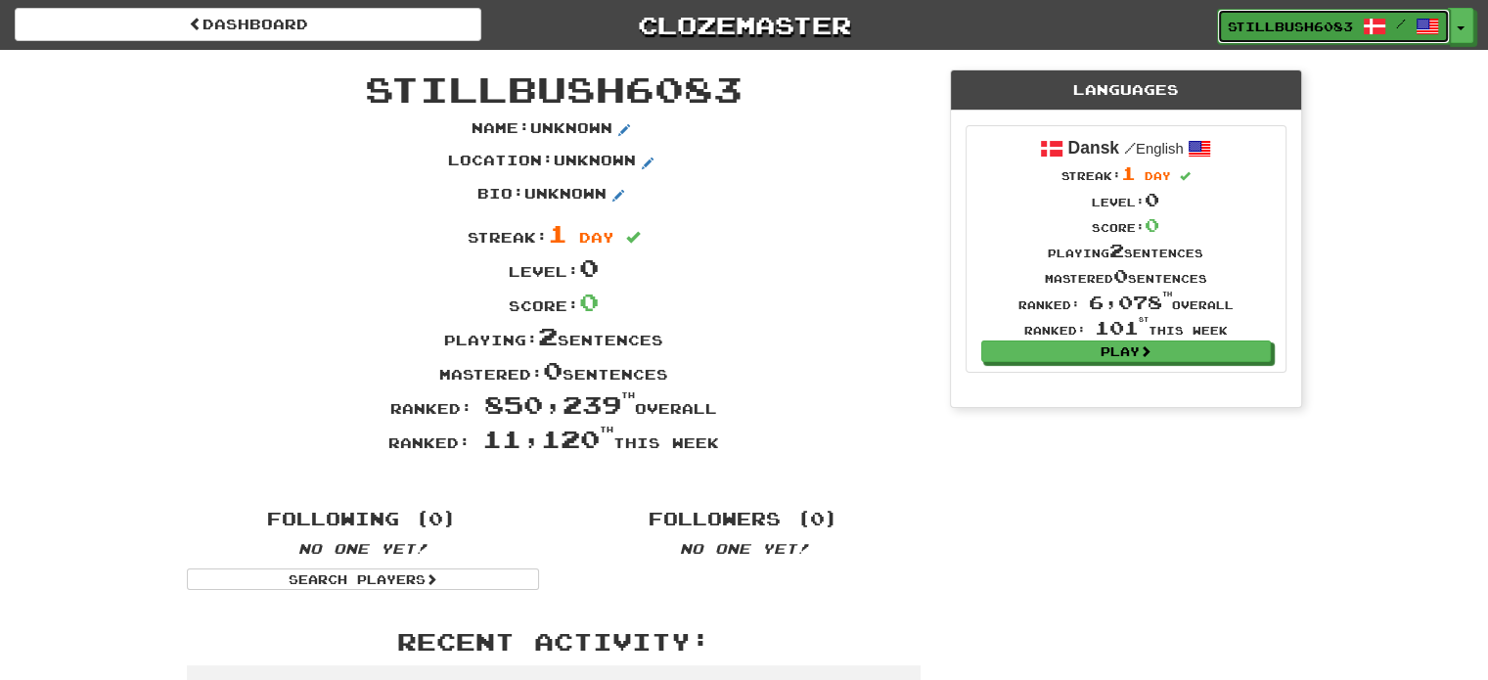
click at [1393, 23] on span "/" at bounding box center [1401, 24] width 76 height 14
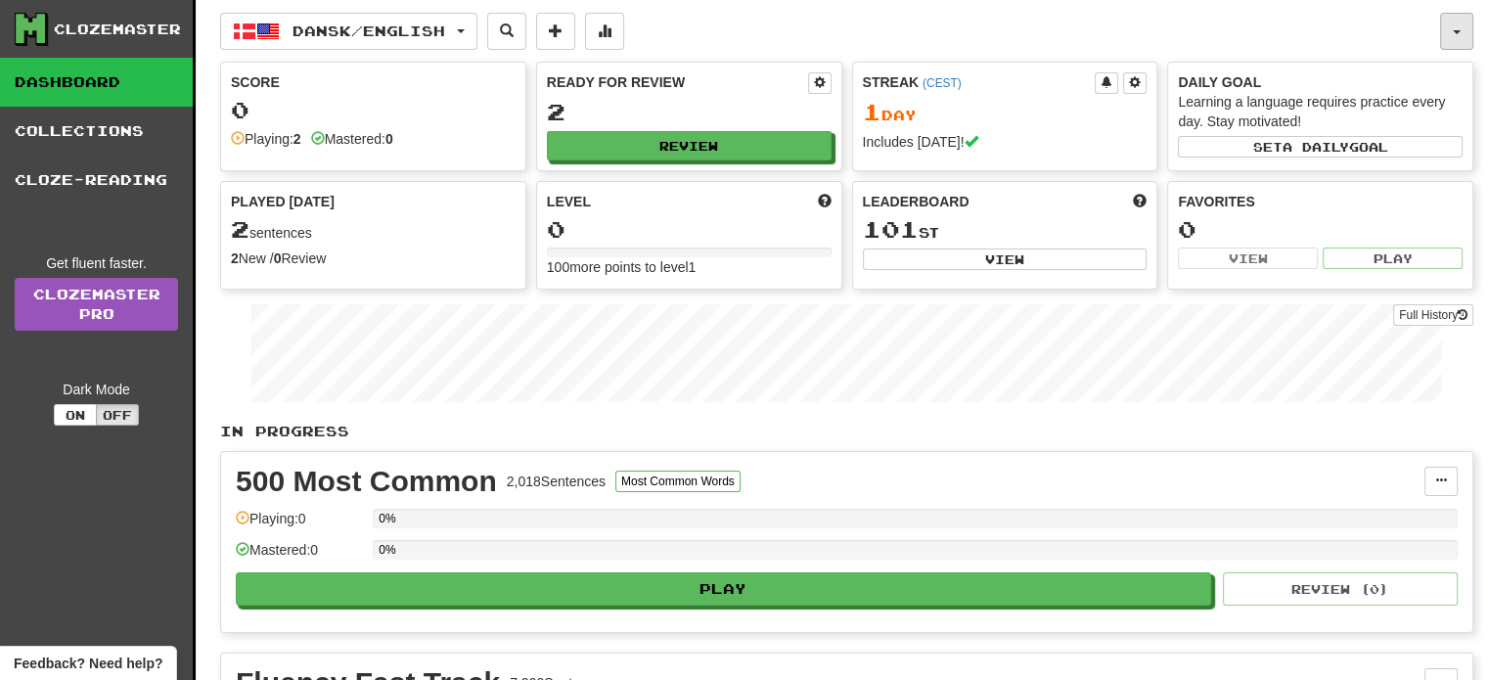
click at [1464, 26] on button "button" at bounding box center [1456, 31] width 33 height 37
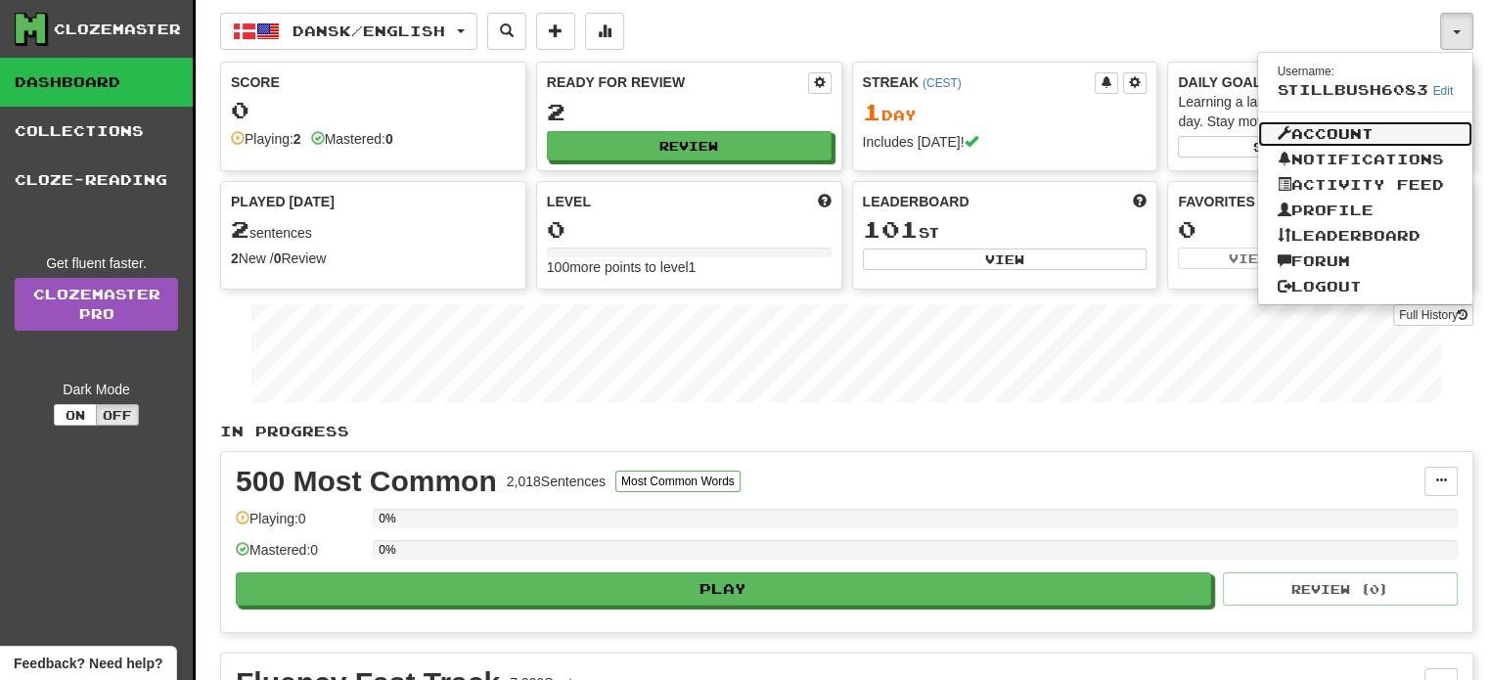
click at [1359, 124] on link "Account" at bounding box center [1365, 133] width 215 height 25
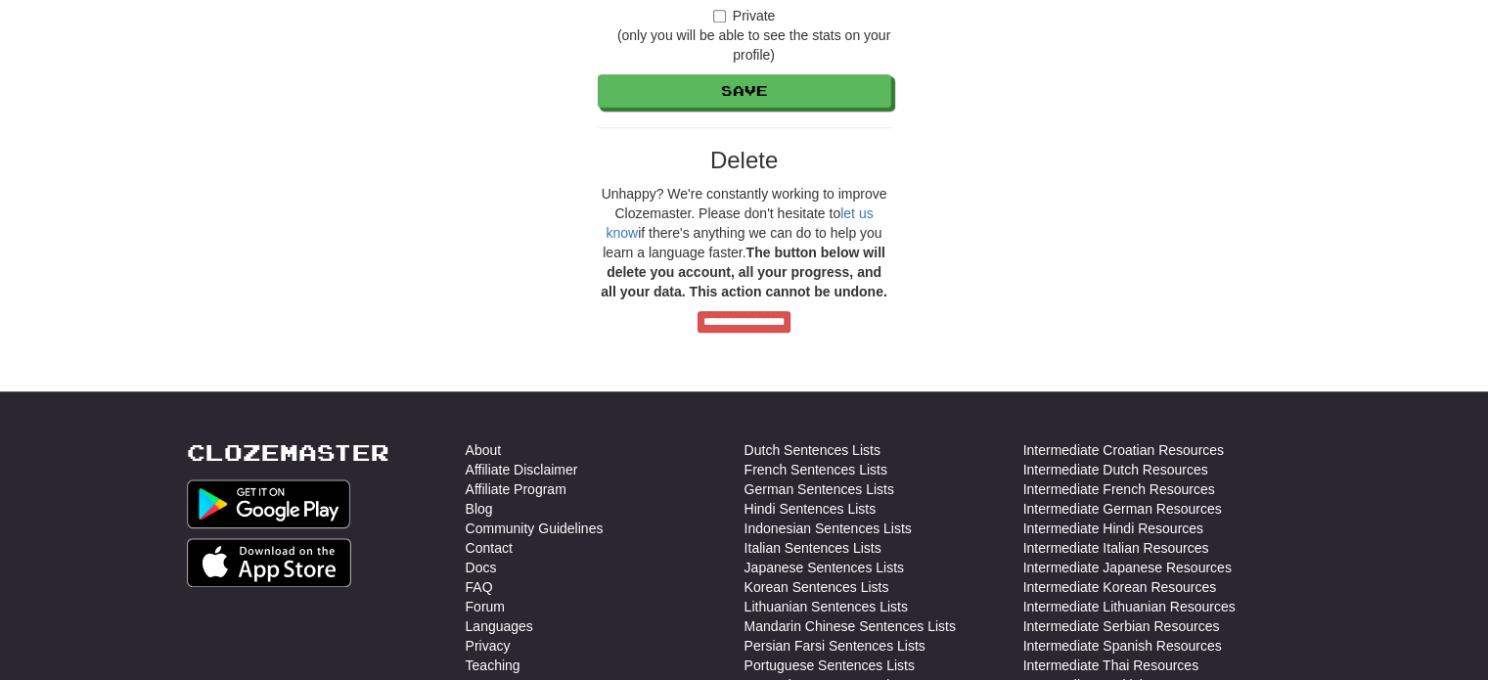
scroll to position [1577, 0]
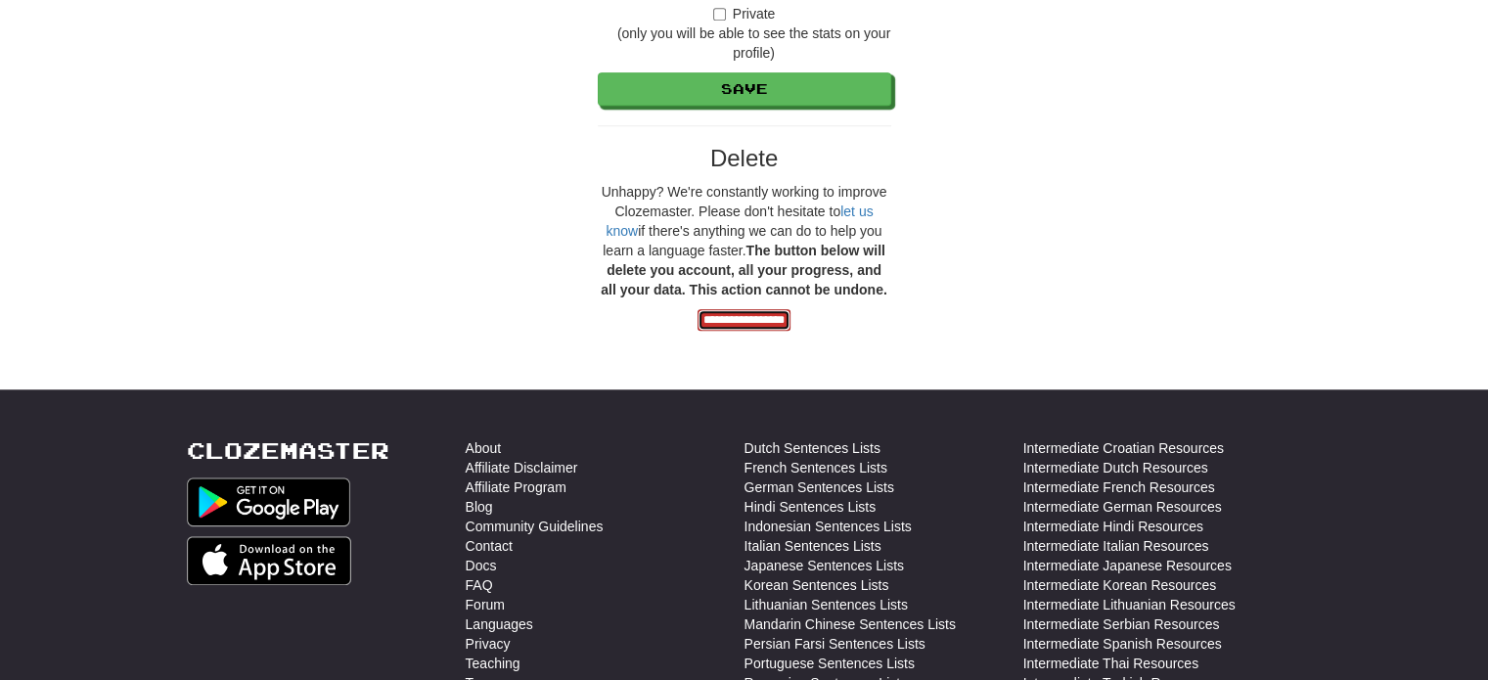
click at [783, 313] on input "**********" at bounding box center [744, 320] width 93 height 22
